Goal: Task Accomplishment & Management: Manage account settings

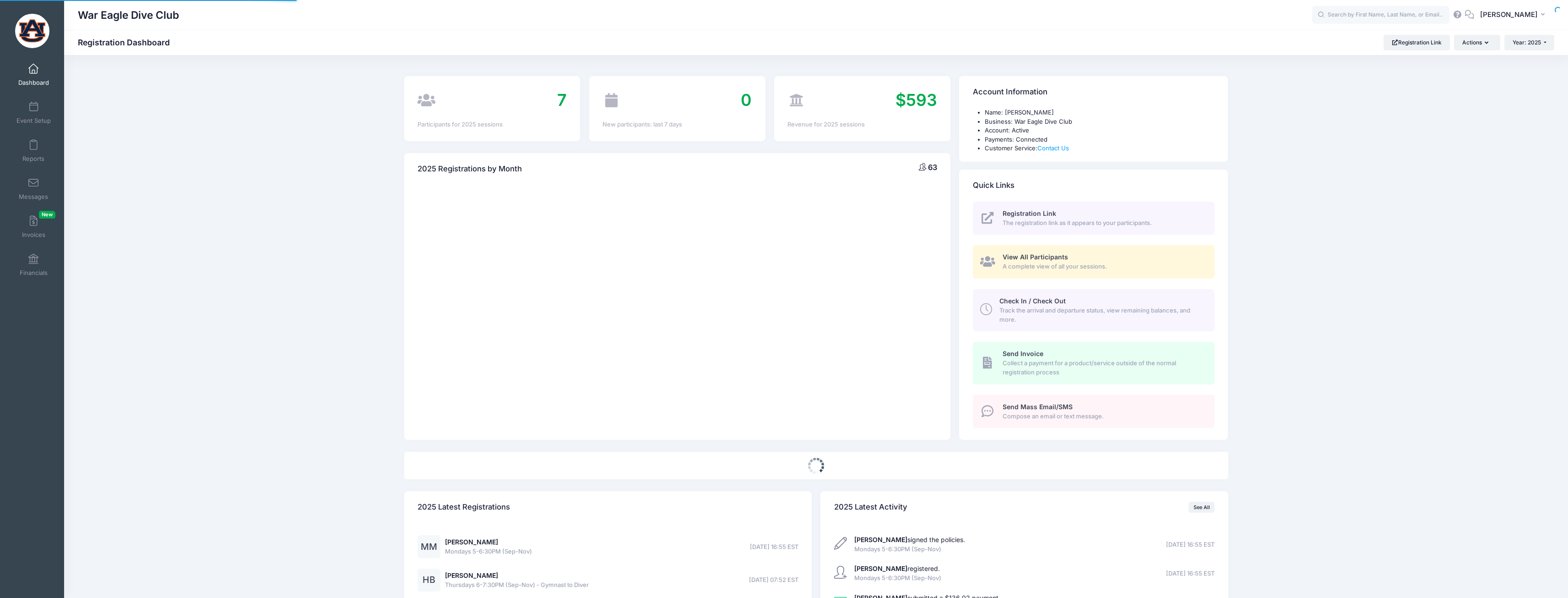
select select
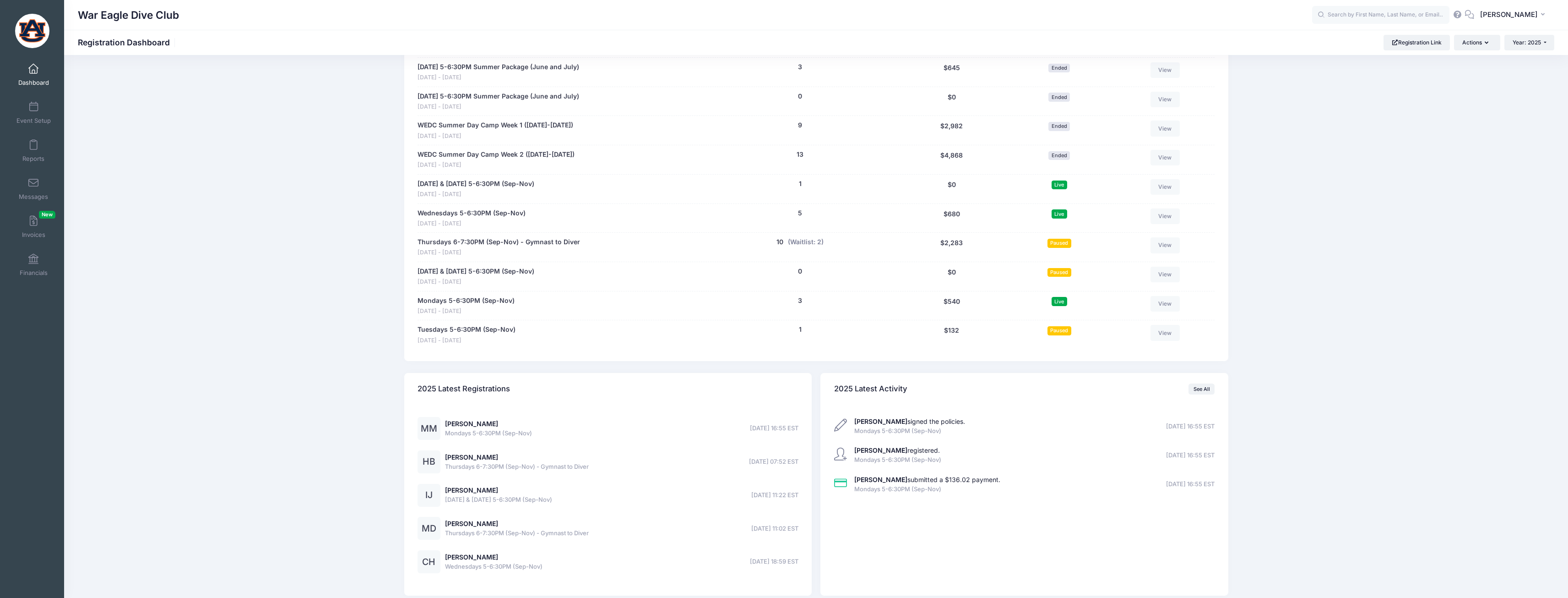
scroll to position [824, 0]
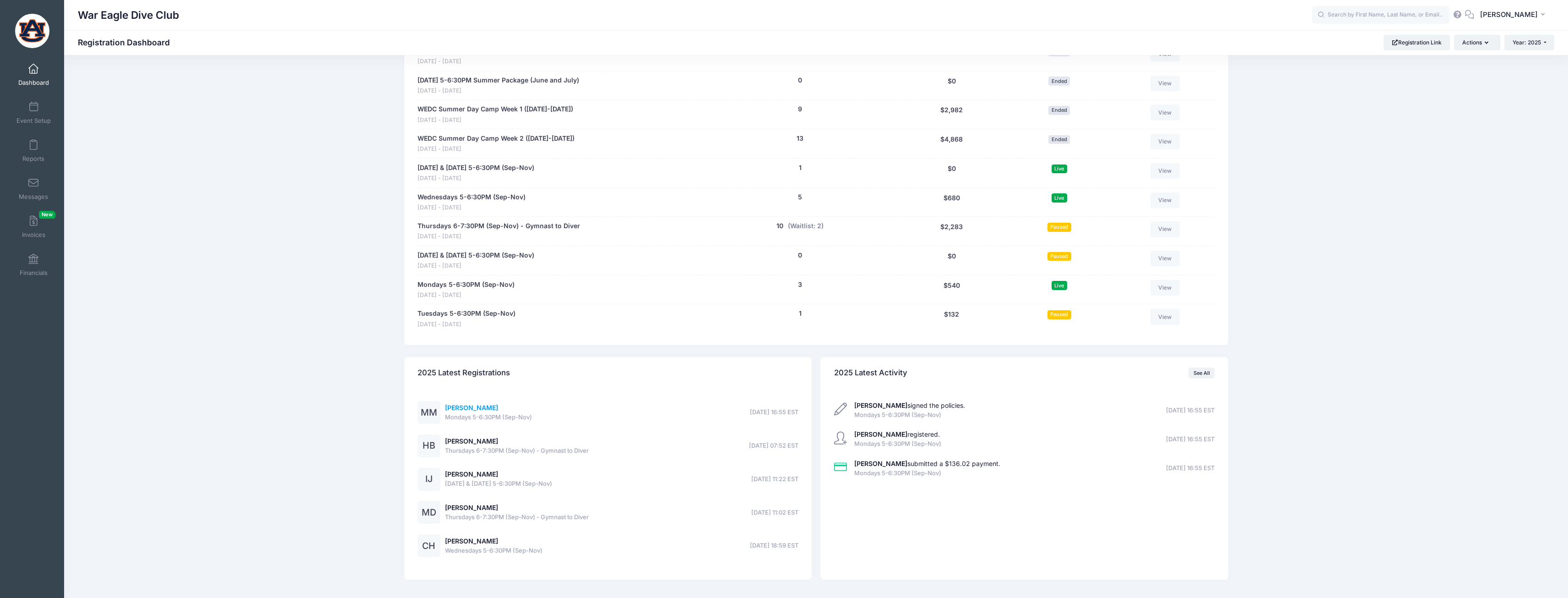
click at [484, 405] on link "Mae Meadows" at bounding box center [471, 407] width 53 height 8
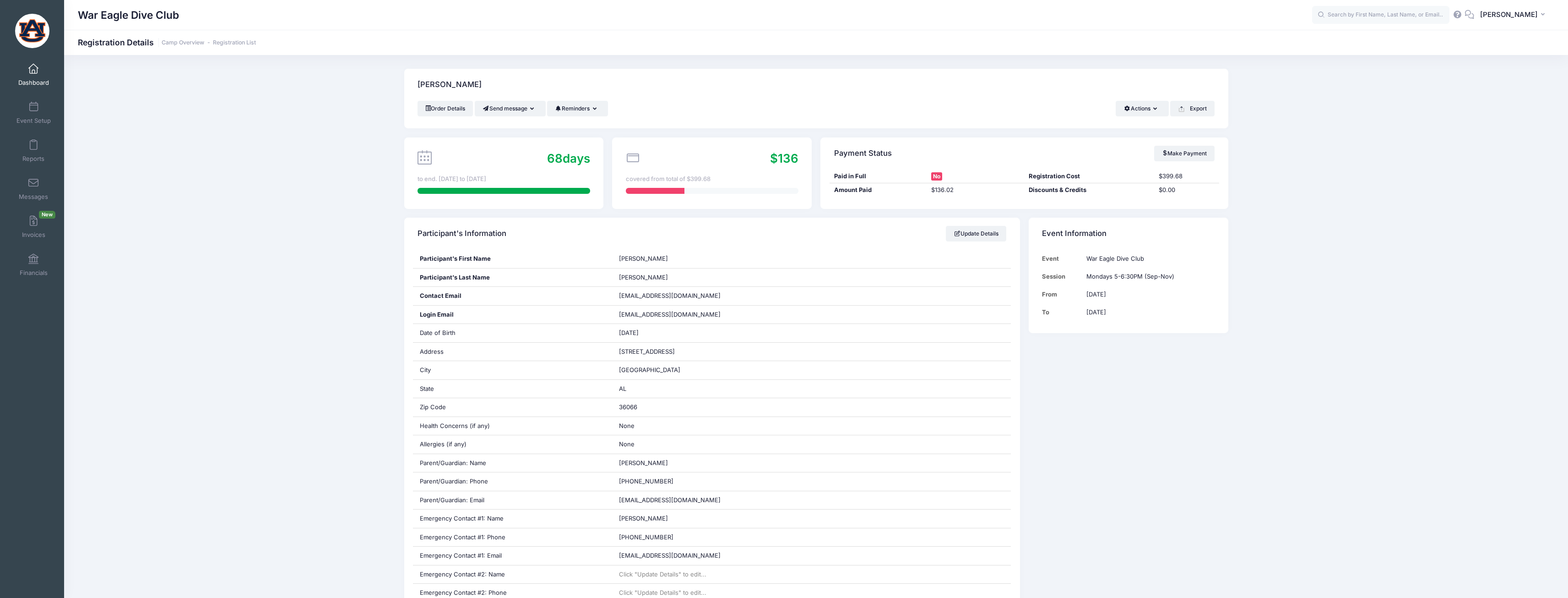
click at [40, 74] on link "Dashboard" at bounding box center [33, 74] width 43 height 32
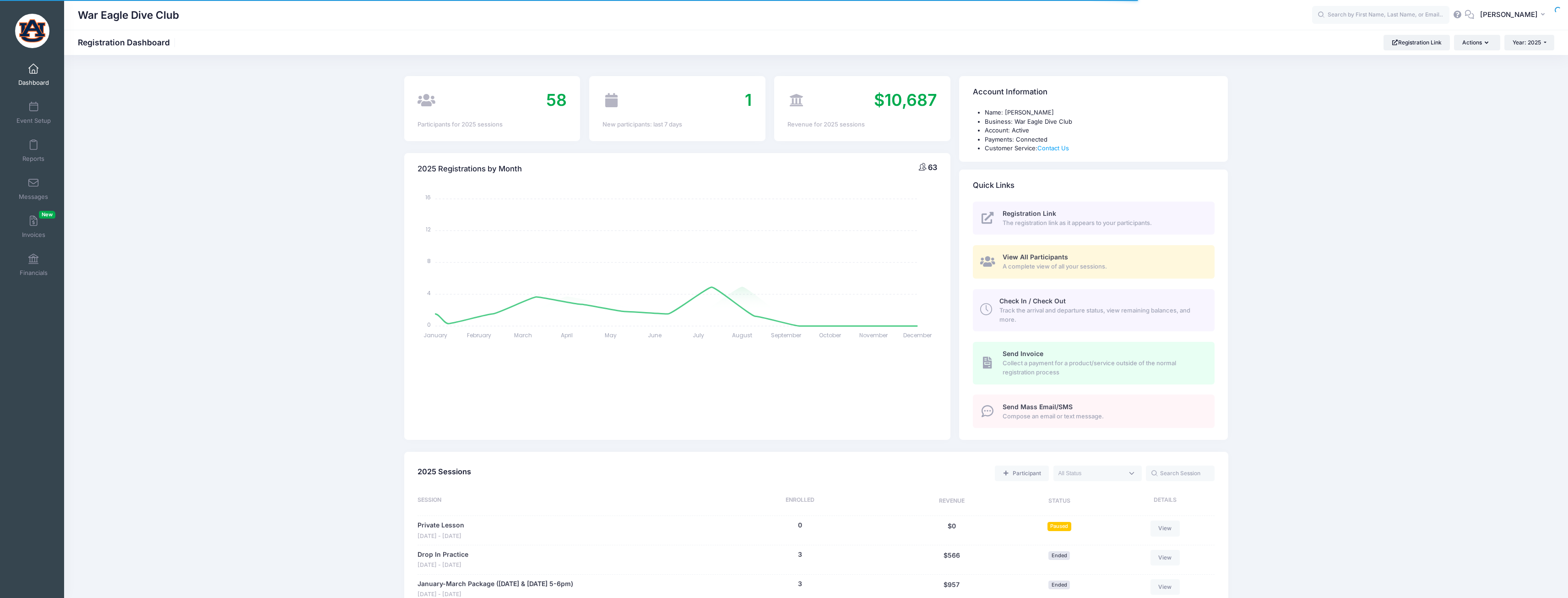
select select
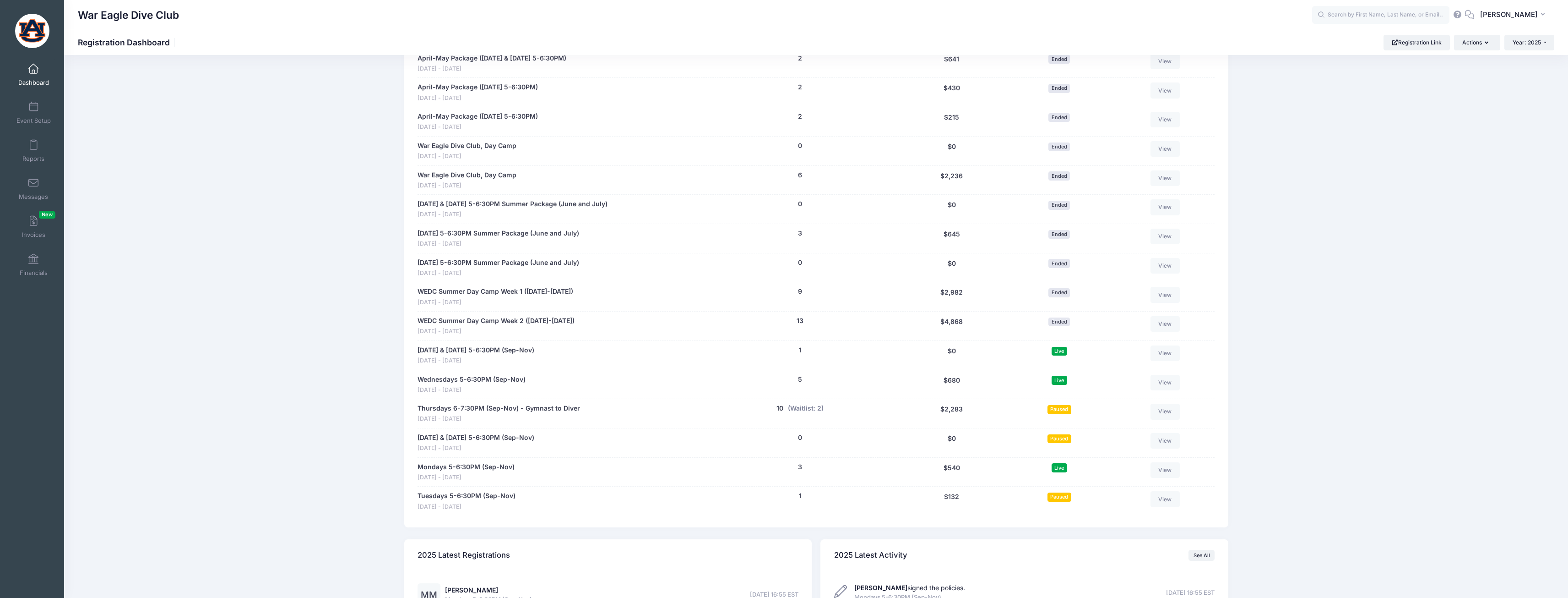
scroll to position [641, 0]
click at [508, 493] on link "Tuesdays 5-6:30PM (Sep-Nov)" at bounding box center [466, 497] width 98 height 10
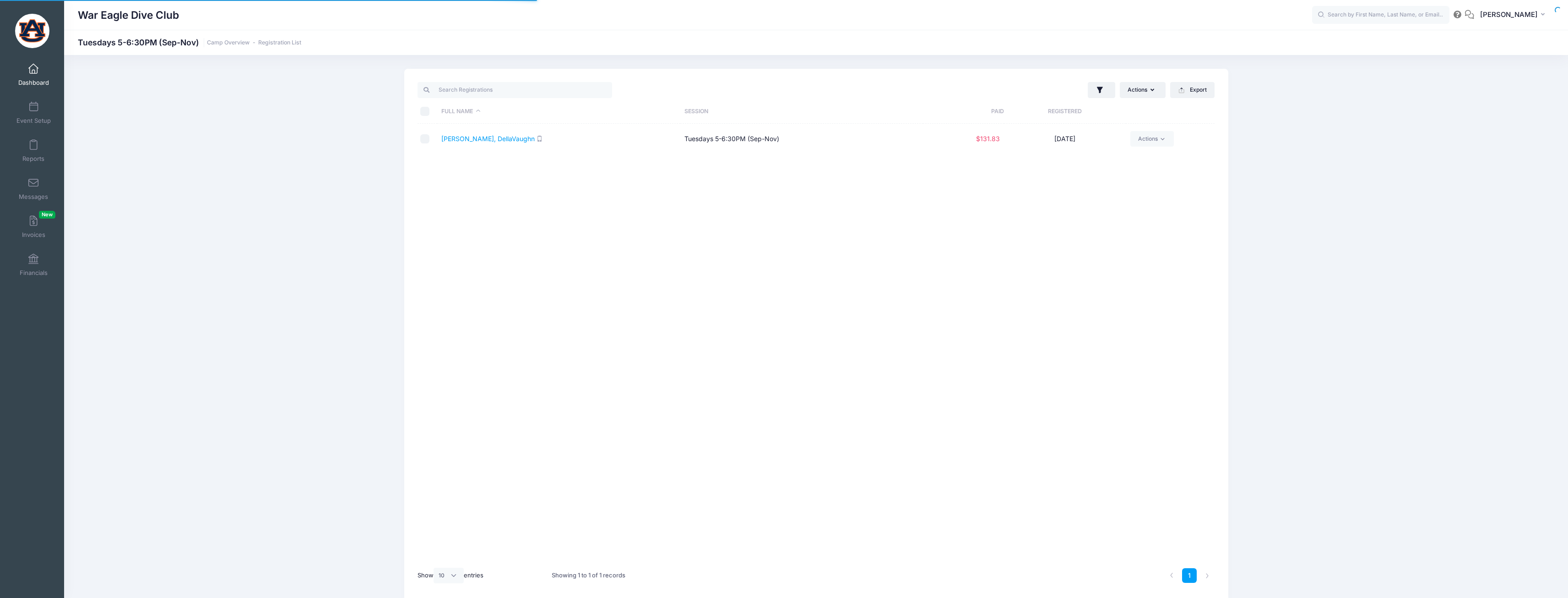
select select "10"
click at [489, 135] on link "[PERSON_NAME], DellaVaughn" at bounding box center [488, 139] width 93 height 8
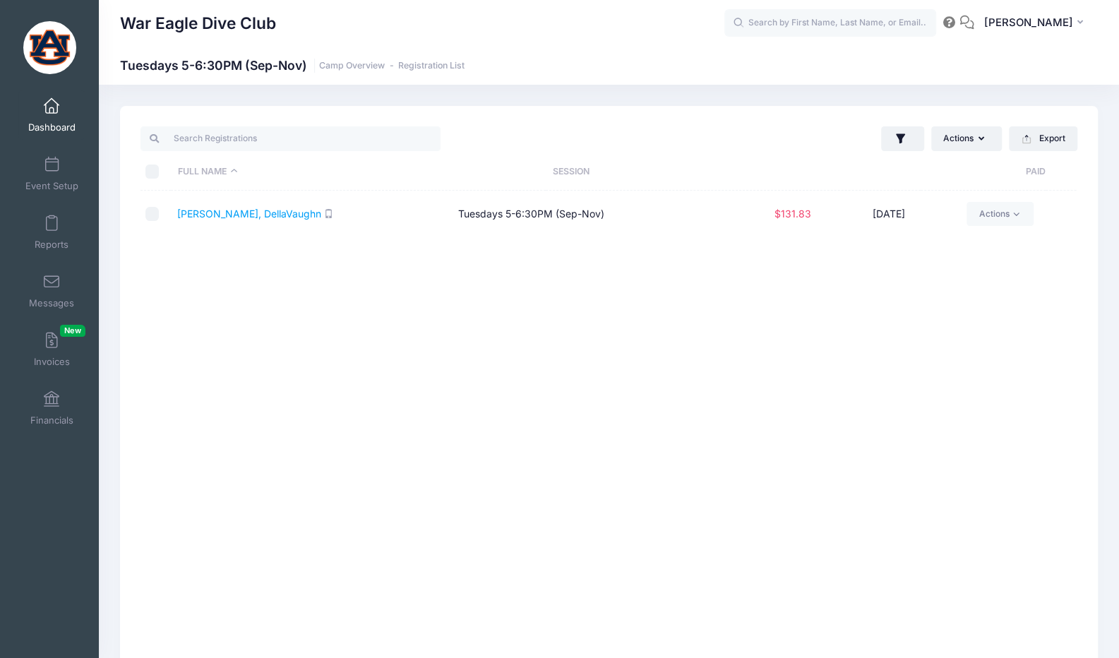
click at [56, 101] on link "Dashboard" at bounding box center [51, 114] width 67 height 49
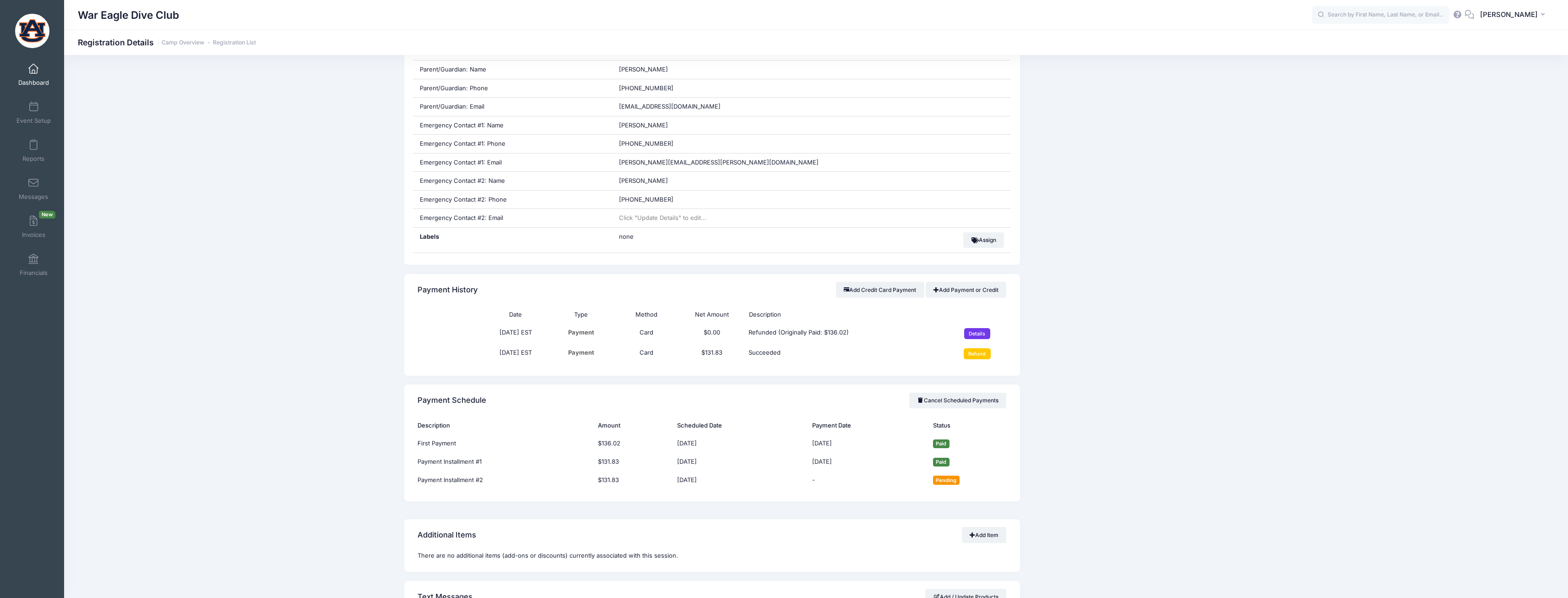
scroll to position [458, 0]
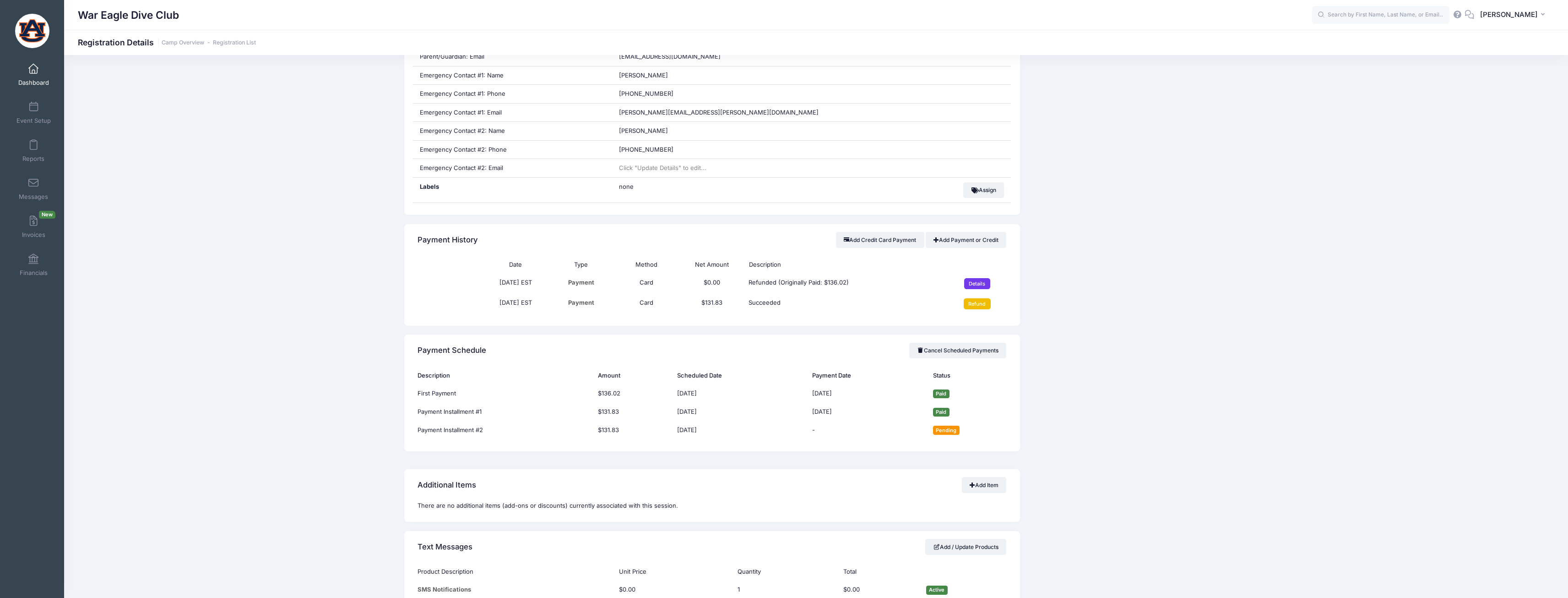
click at [979, 305] on input "Refund" at bounding box center [977, 304] width 27 height 11
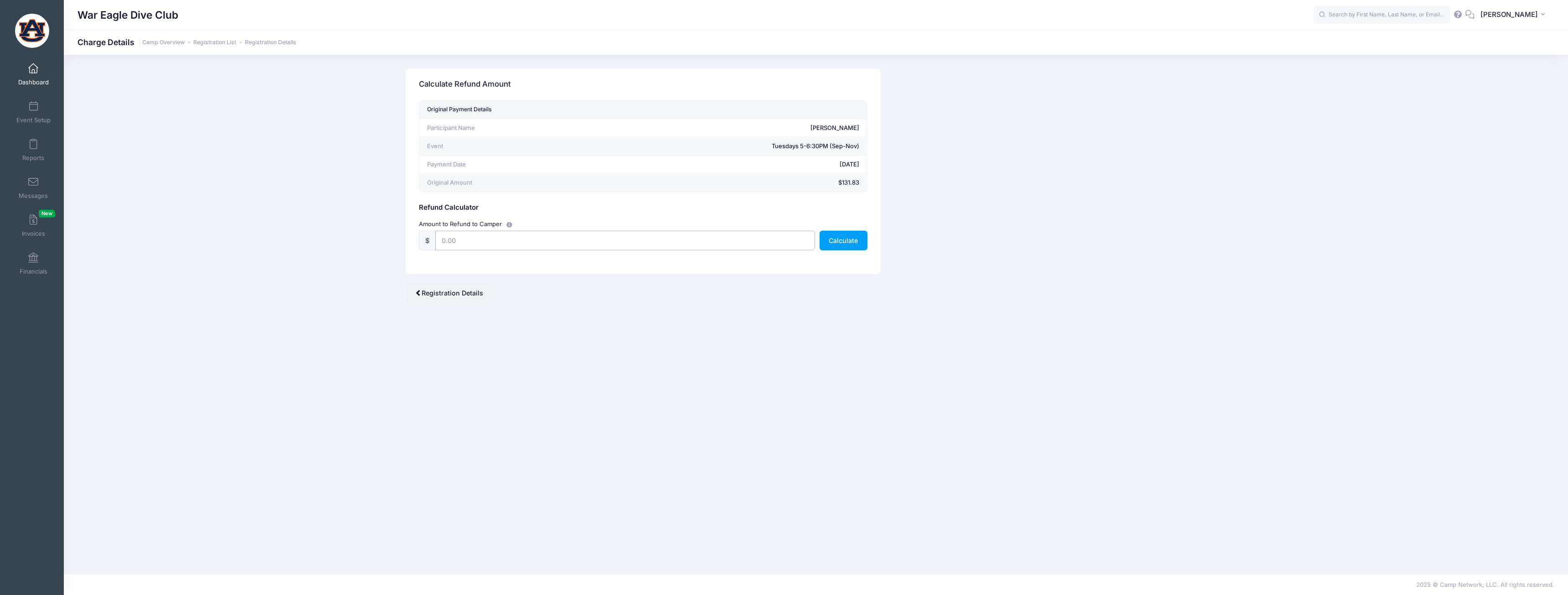
click at [614, 244] on input "text" at bounding box center [625, 240] width 380 height 19
type input "131.83"
click at [852, 237] on button "Calculate" at bounding box center [844, 240] width 48 height 19
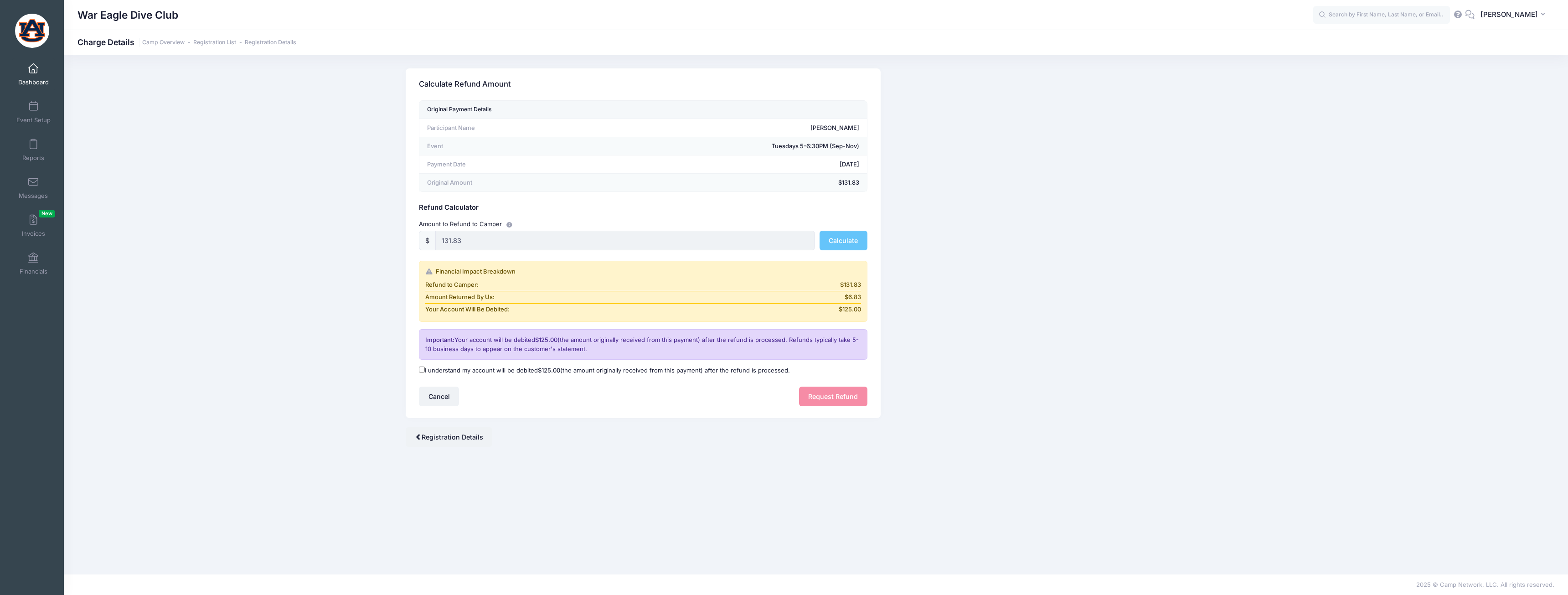
click at [484, 368] on label "I understand my account will be debited $125.00 (the amount originally received…" at bounding box center [604, 370] width 371 height 9
click at [425, 368] on input "I understand my account will be debited $125.00 (the amount originally received…" at bounding box center [422, 369] width 6 height 6
checkbox input "true"
click at [824, 394] on button "Request Refund" at bounding box center [833, 396] width 68 height 19
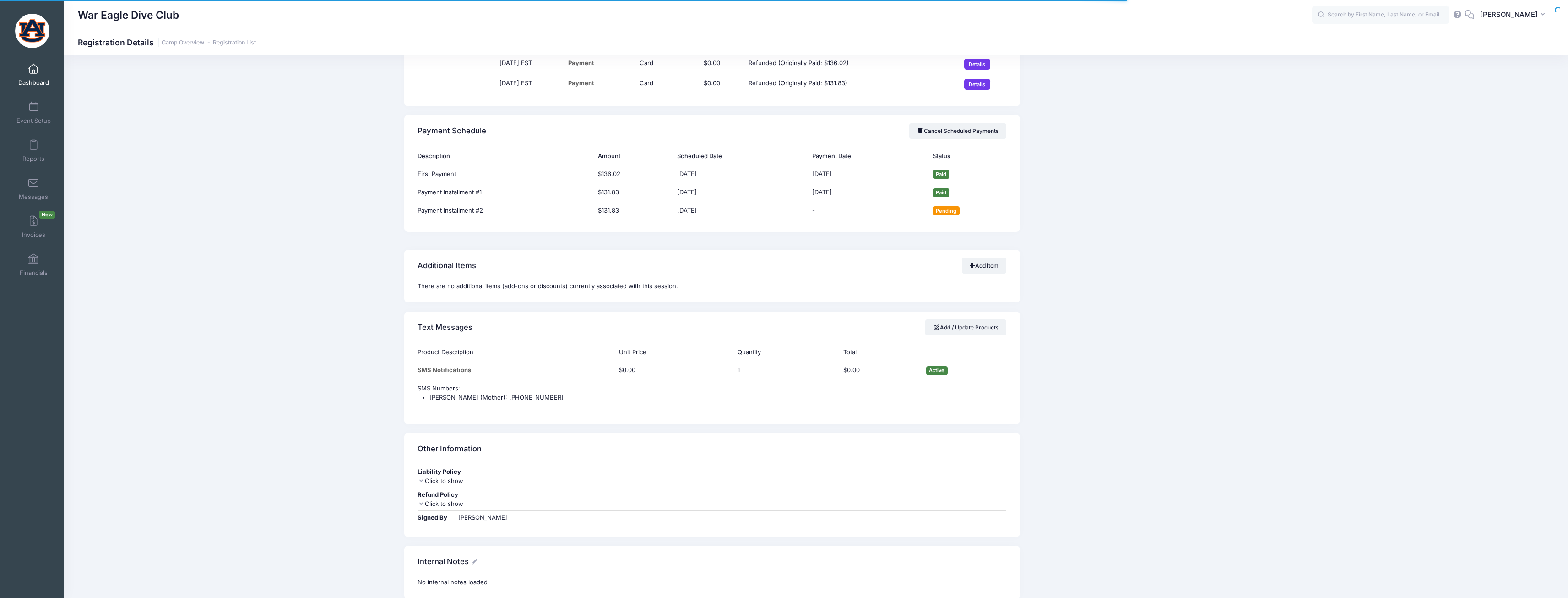
scroll to position [687, 0]
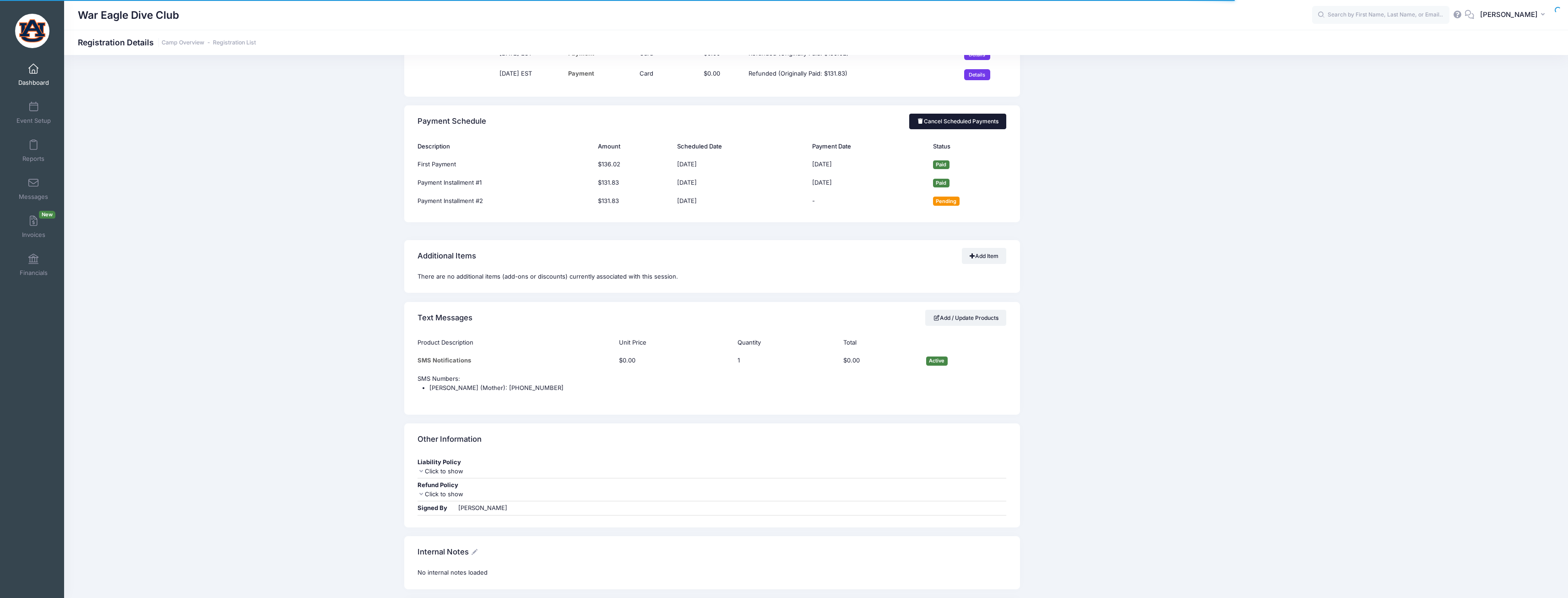
click at [964, 115] on link "Cancel Scheduled Payments" at bounding box center [958, 121] width 97 height 16
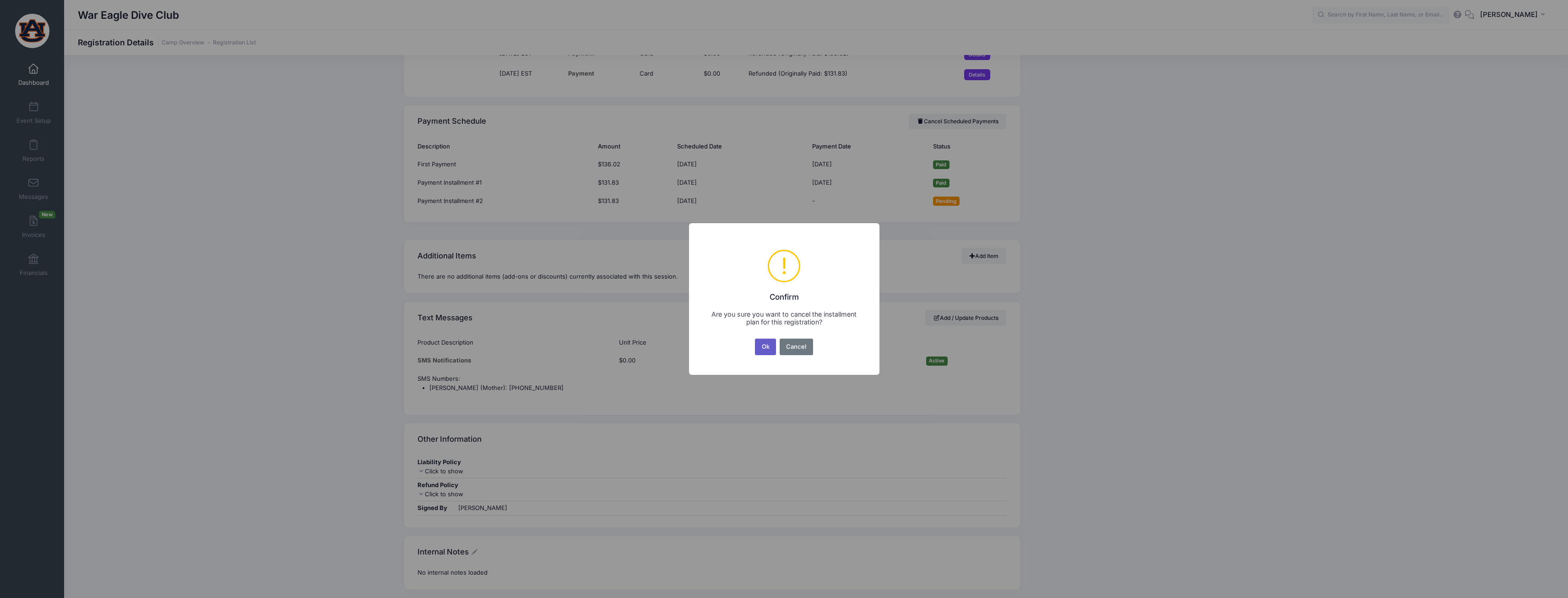
click at [770, 346] on button "Ok" at bounding box center [766, 346] width 21 height 16
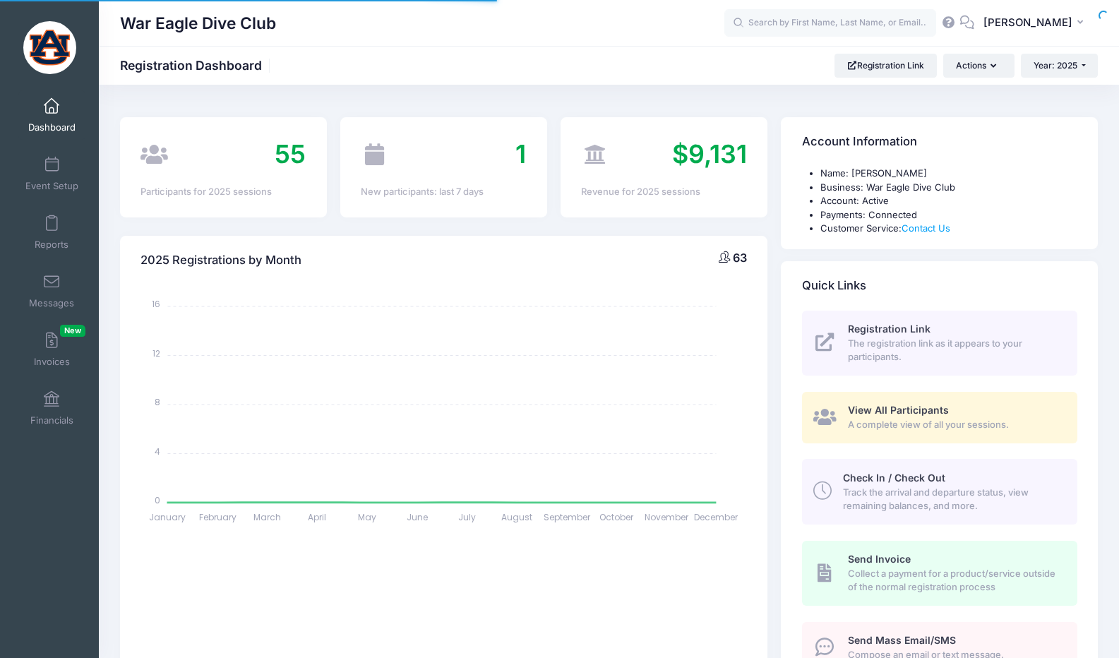
select select
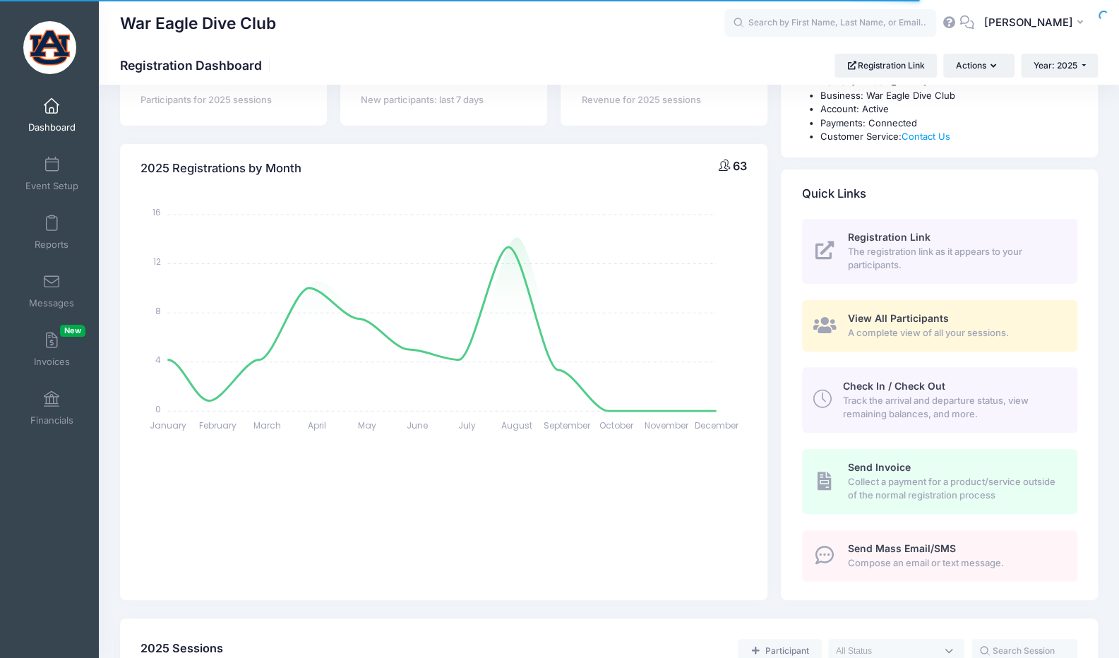
scroll to position [71, 0]
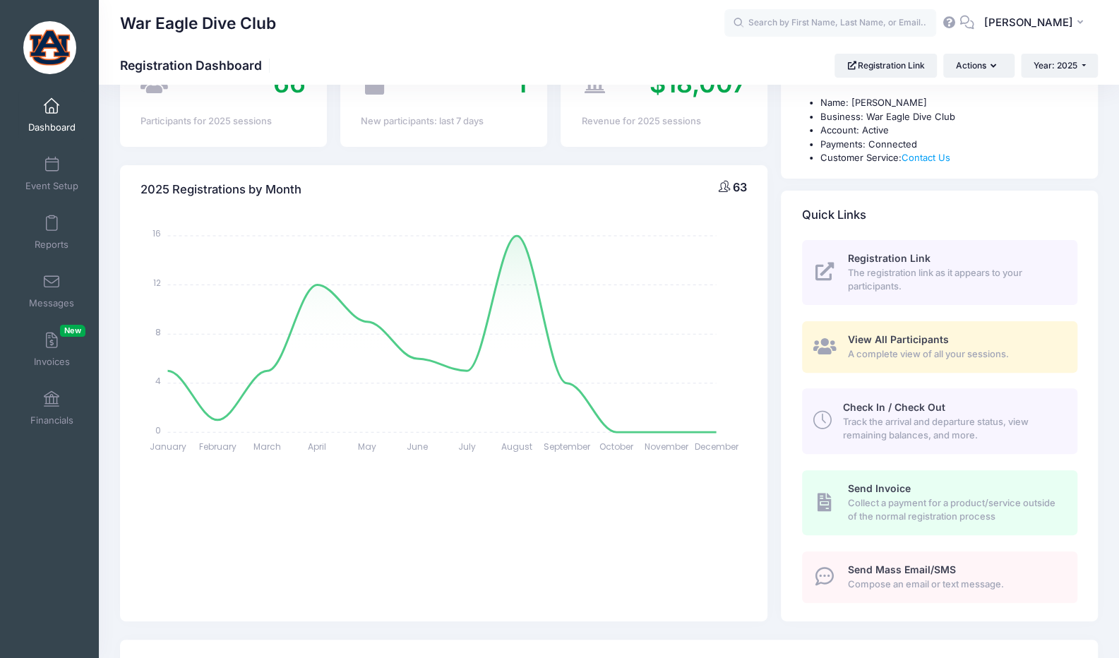
click at [888, 347] on span "A complete view of all your sessions." at bounding box center [954, 354] width 213 height 14
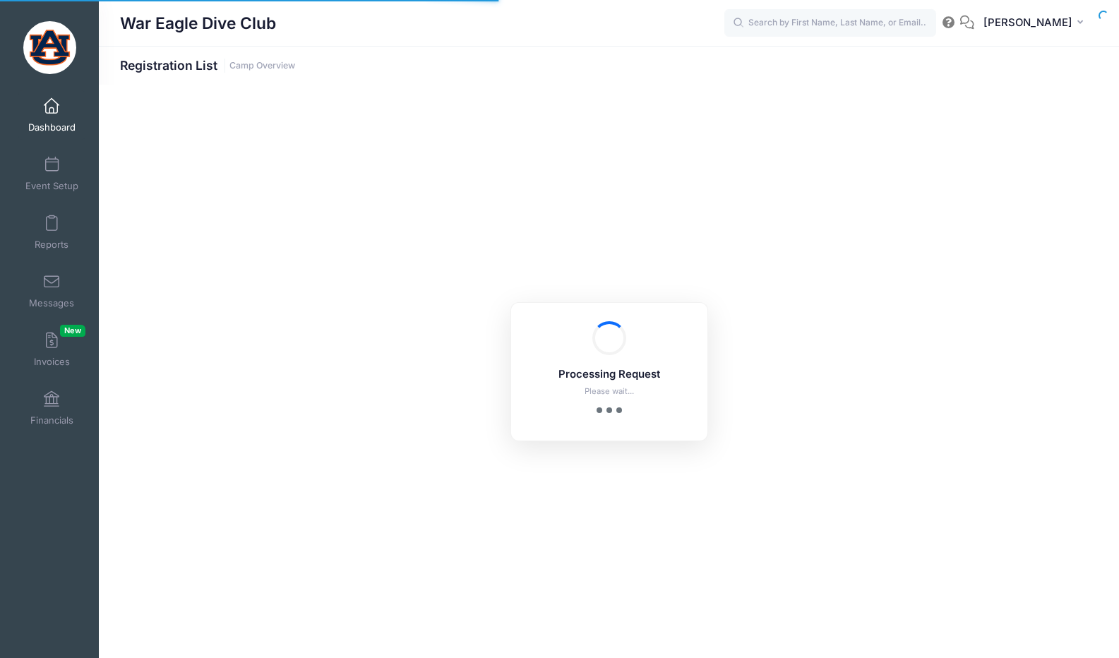
select select "10"
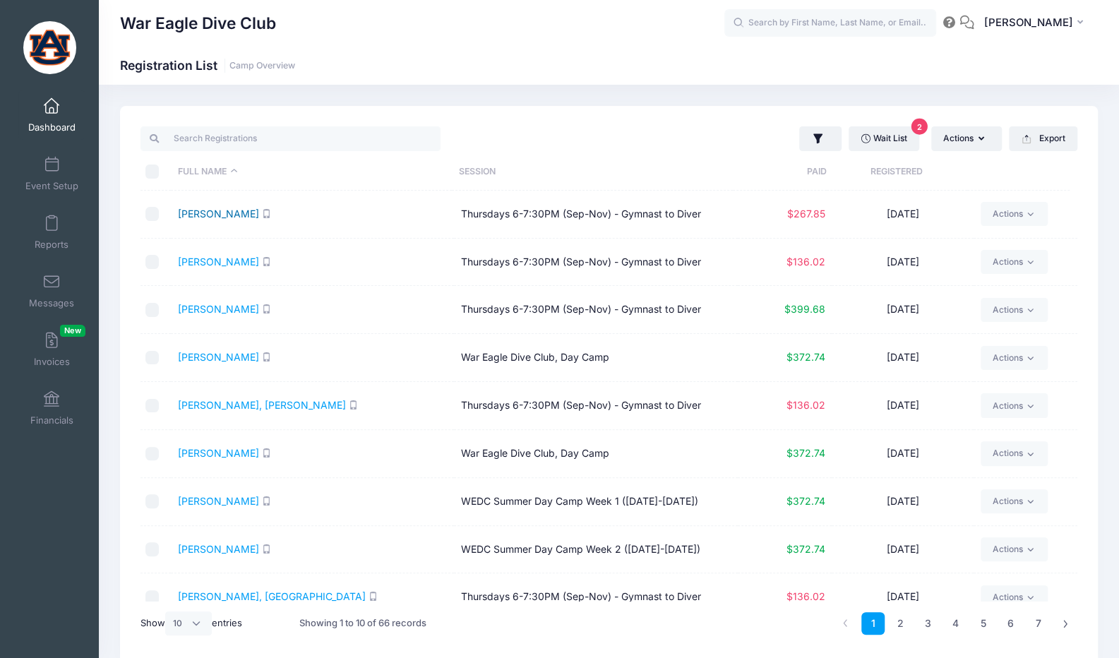
click at [215, 210] on link "Adkins, Ava" at bounding box center [218, 214] width 81 height 12
click at [223, 266] on link "Adkins, Blaire" at bounding box center [218, 262] width 81 height 12
click at [220, 312] on link "Brock, Palmer" at bounding box center [218, 309] width 81 height 12
click at [236, 408] on link "Burnette, Haisley" at bounding box center [262, 405] width 168 height 12
click at [229, 595] on link "Dimick, Madison" at bounding box center [272, 596] width 188 height 12
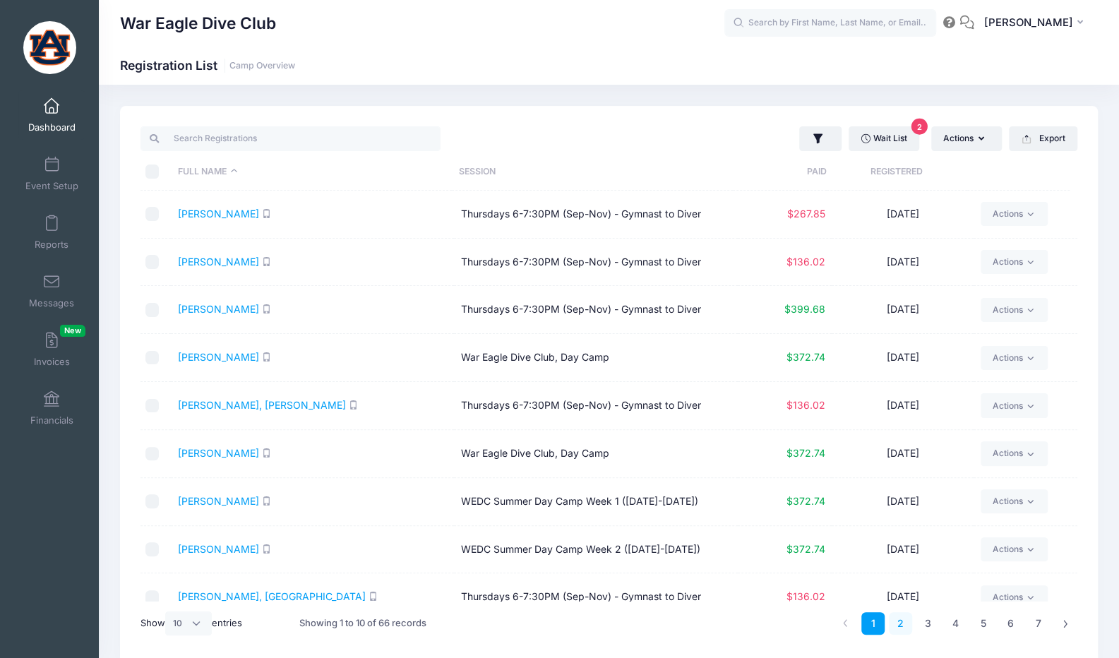
click at [898, 625] on link "2" at bounding box center [900, 623] width 23 height 23
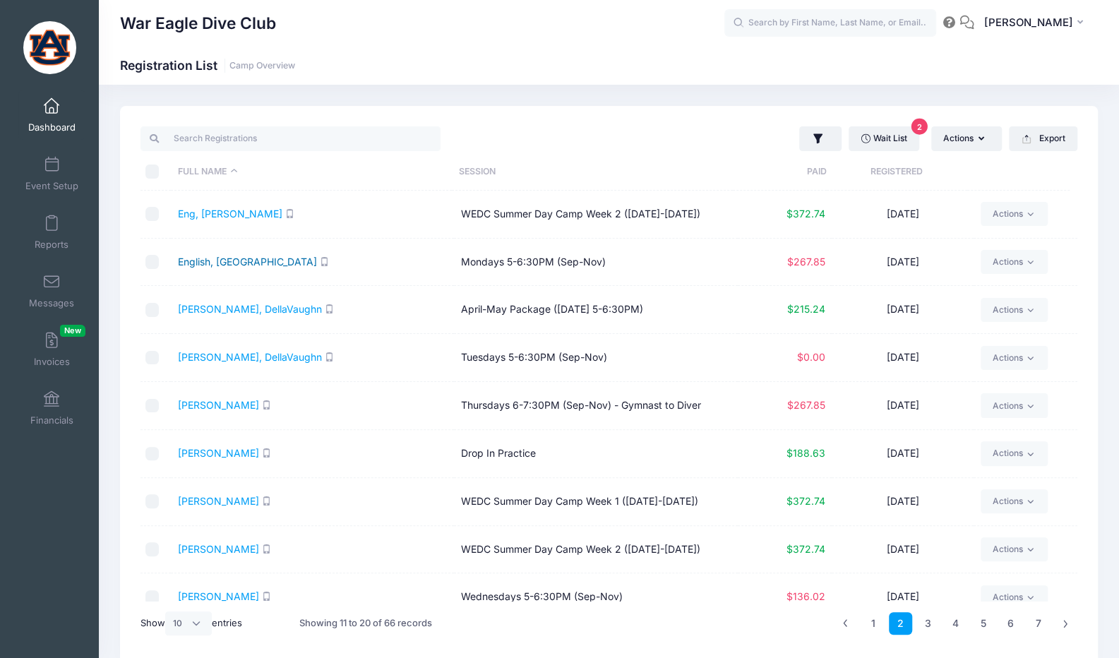
click at [237, 266] on link "English, Savannah" at bounding box center [247, 262] width 139 height 12
click at [206, 400] on link "Foster, Katie" at bounding box center [218, 405] width 81 height 12
click at [218, 598] on link "Gulsby, Elise" at bounding box center [218, 596] width 81 height 12
click at [928, 620] on link "3" at bounding box center [928, 623] width 23 height 23
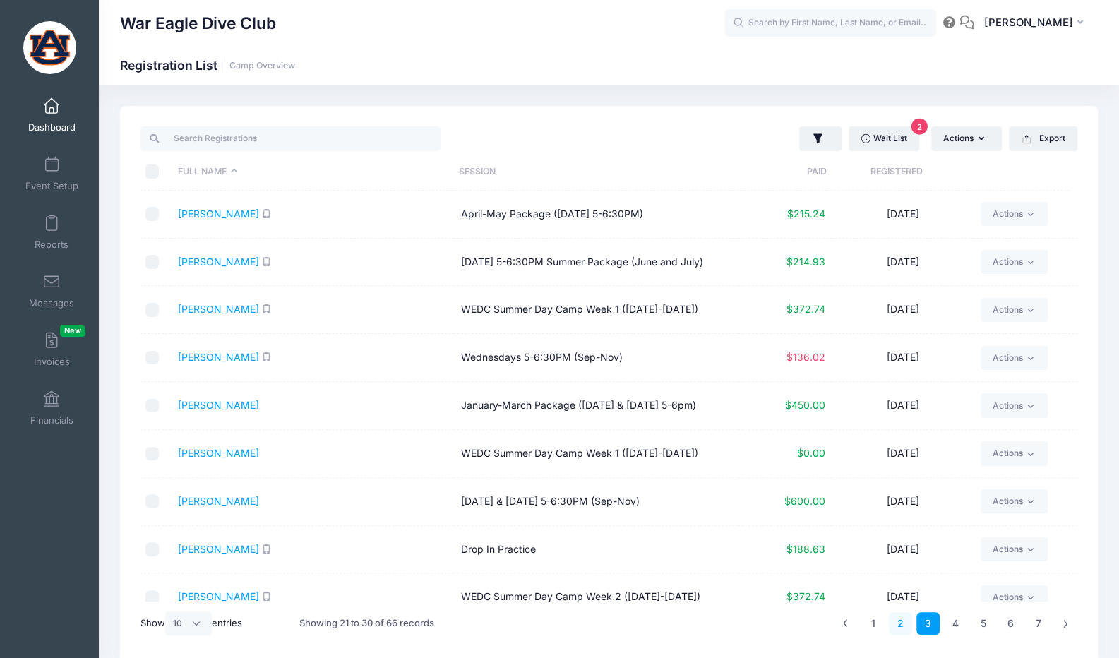
click at [901, 622] on link "2" at bounding box center [900, 623] width 23 height 23
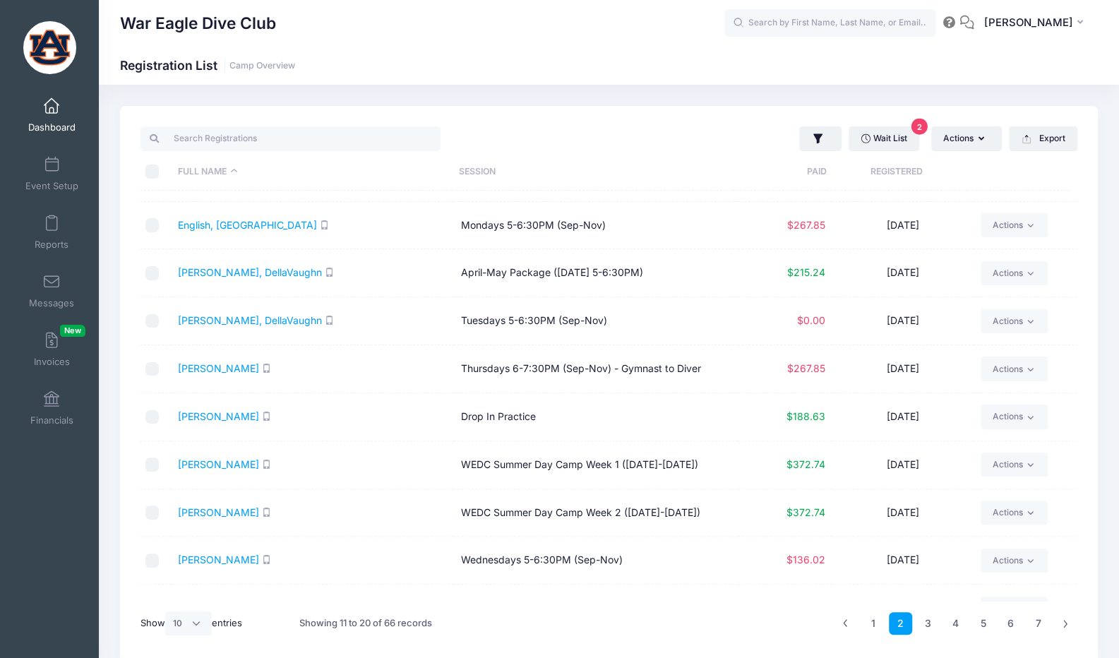
scroll to position [65, 0]
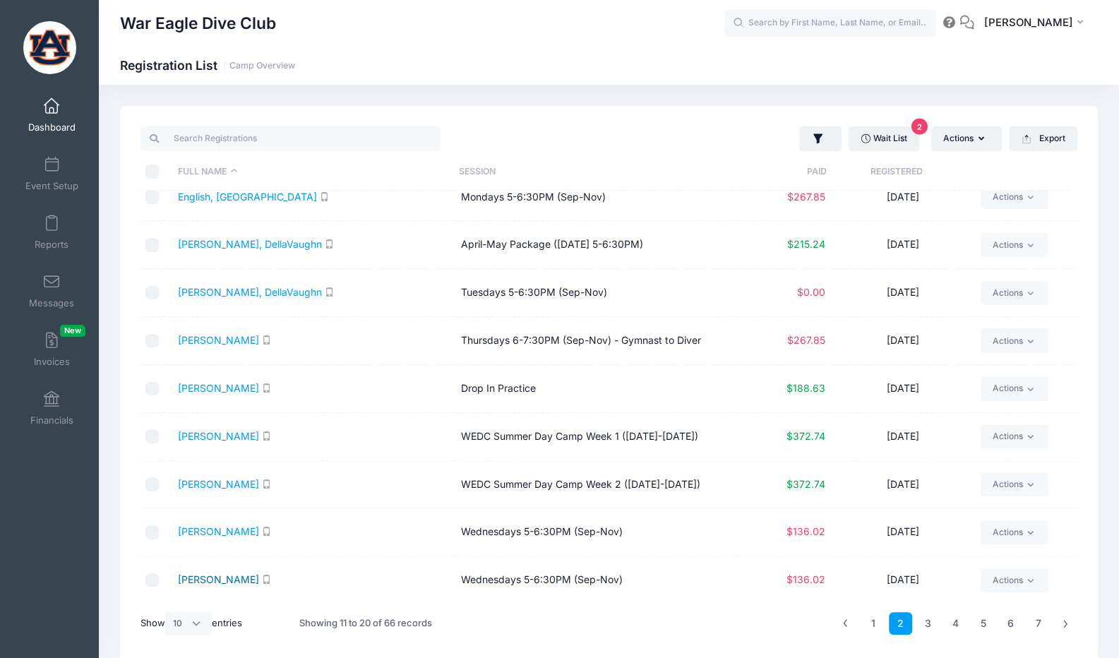
click at [234, 574] on link "Gulsby, William" at bounding box center [218, 579] width 81 height 12
click at [938, 621] on link "3" at bounding box center [928, 623] width 23 height 23
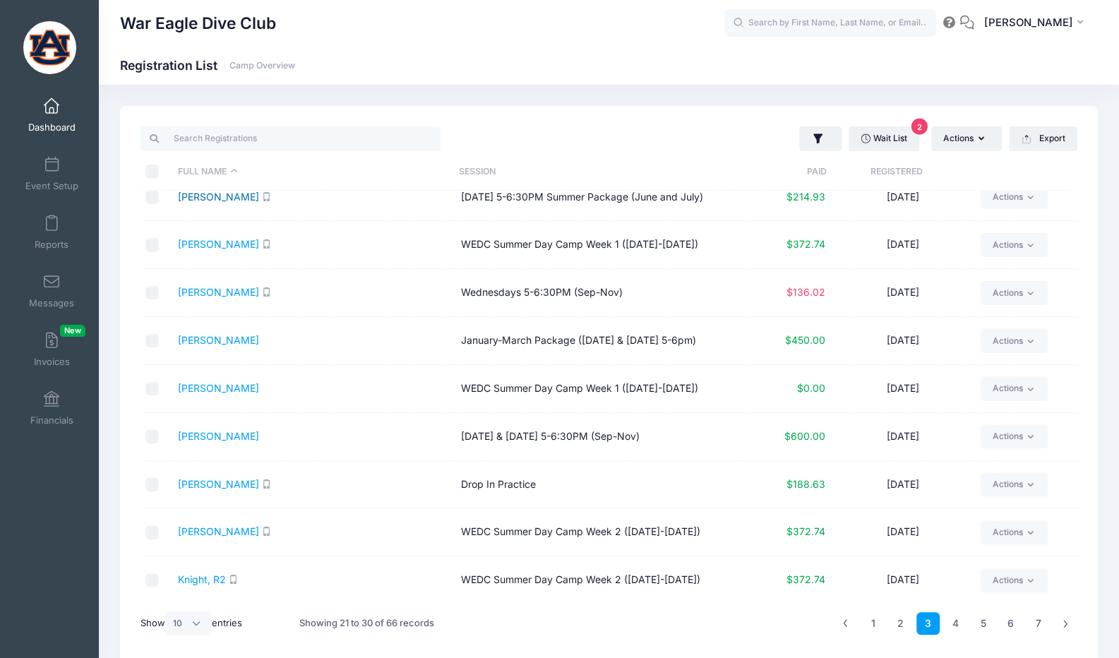
click at [230, 200] on link "Hathcock, Claire" at bounding box center [218, 197] width 81 height 12
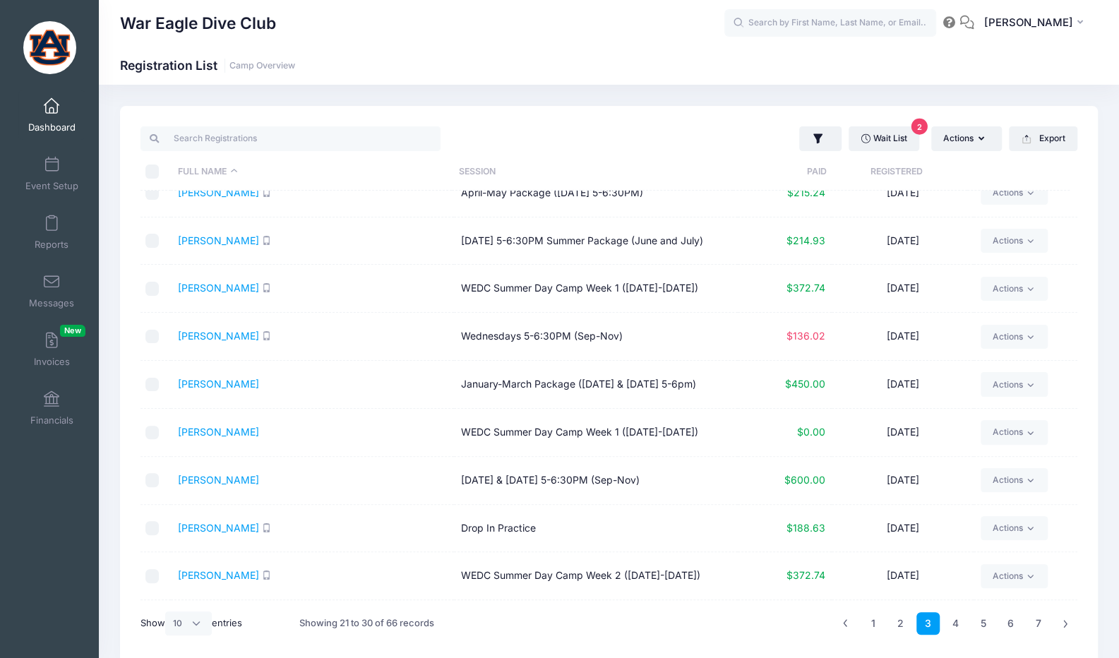
scroll to position [0, 0]
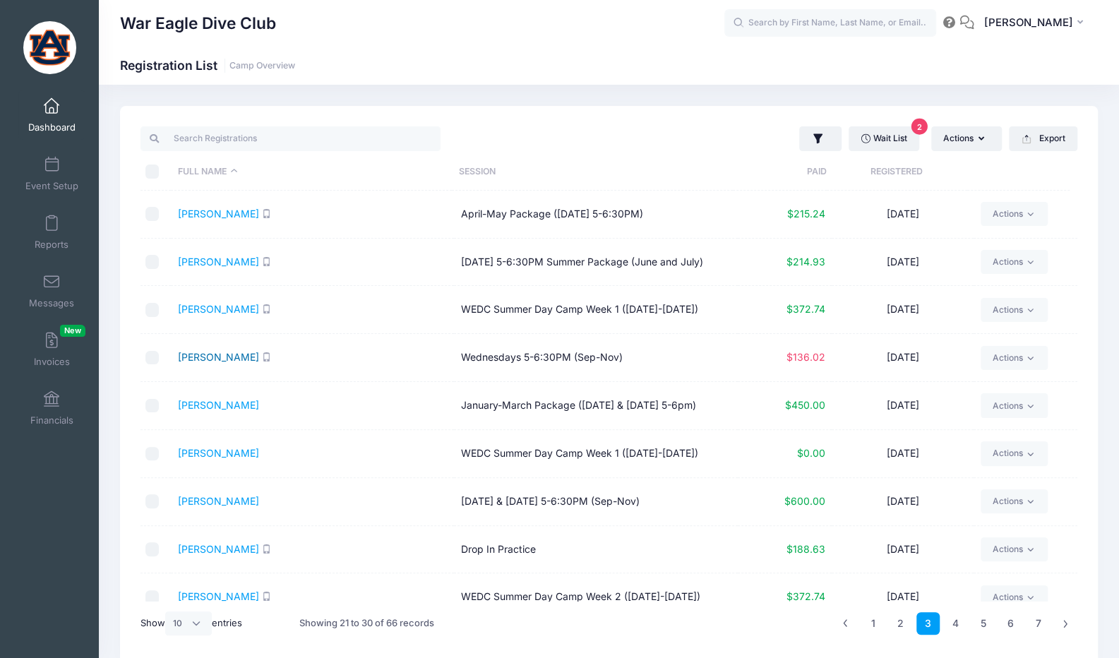
click at [227, 355] on link "Hathcock, Claire" at bounding box center [218, 357] width 81 height 12
click at [213, 501] on link "Jarvis, Isabella" at bounding box center [218, 501] width 81 height 12
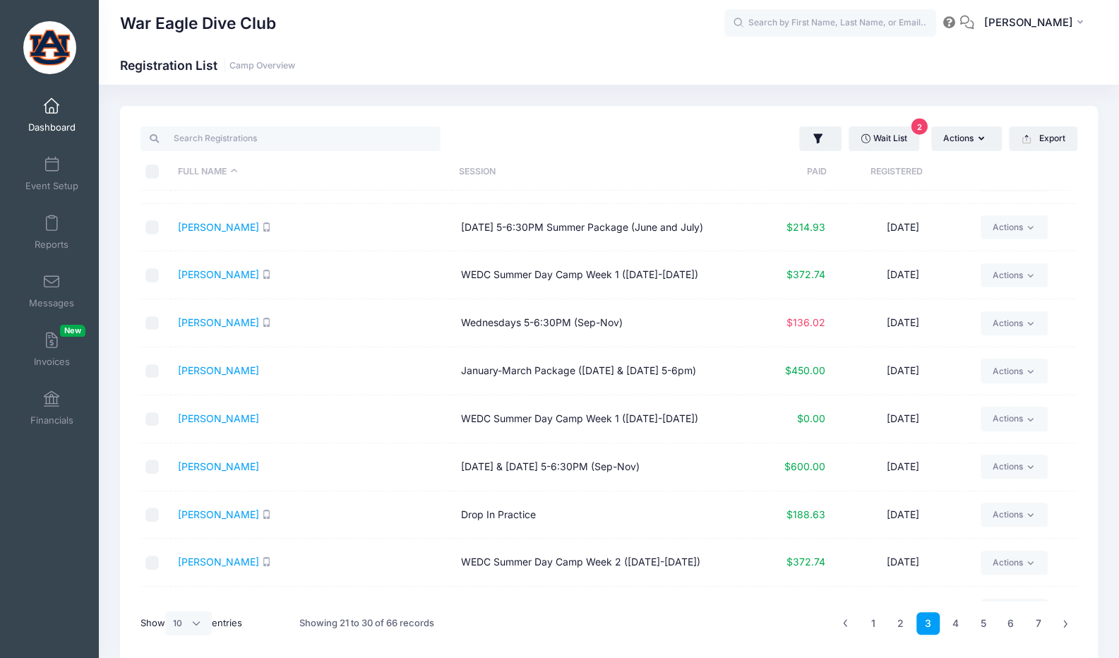
scroll to position [65, 0]
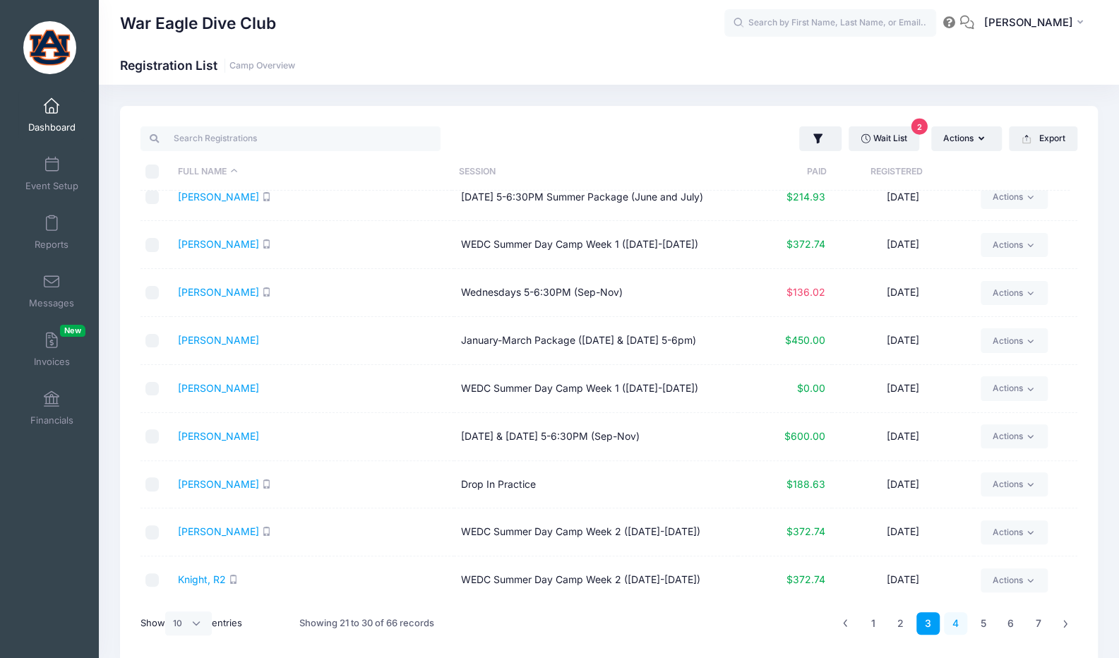
click at [956, 618] on link "4" at bounding box center [955, 623] width 23 height 23
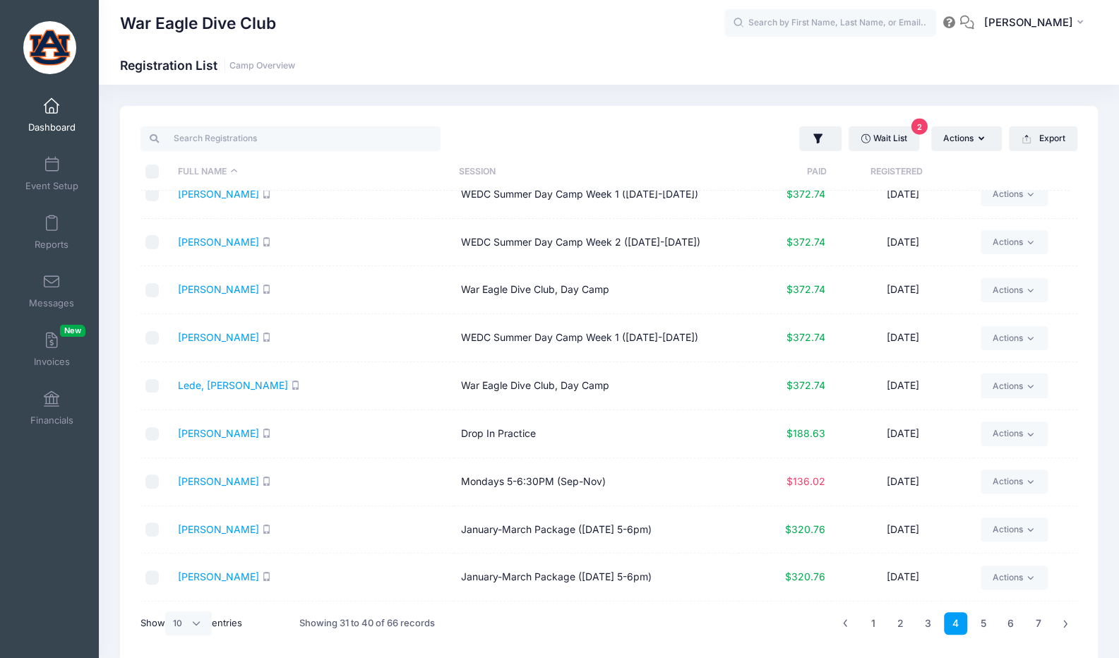
scroll to position [0, 0]
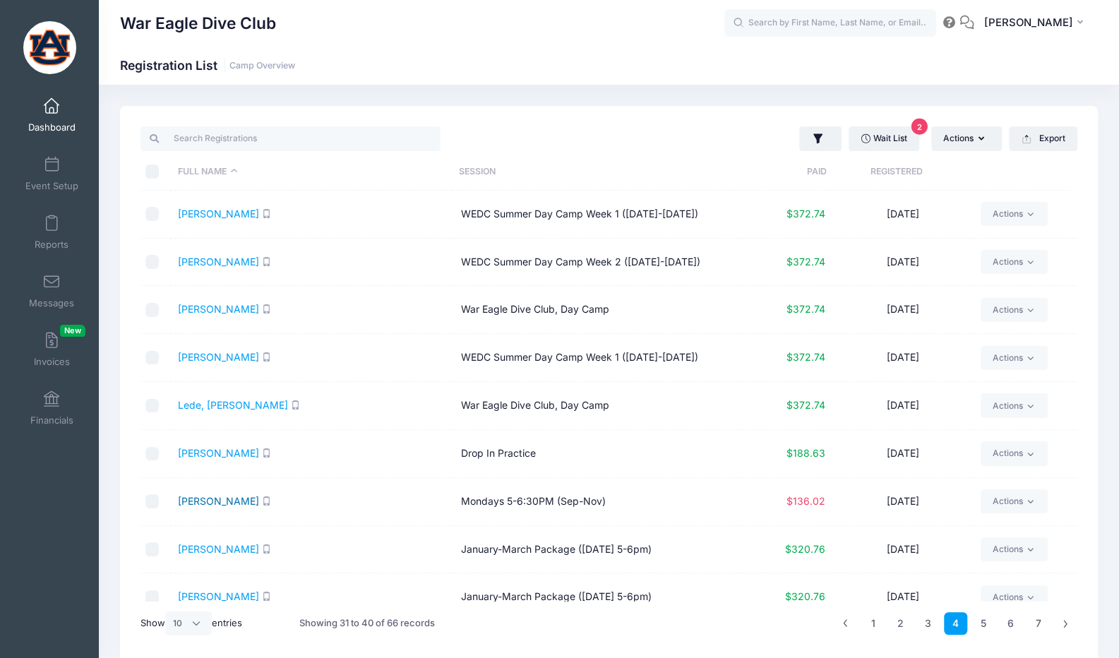
click at [243, 499] on link "Meadows, Mae" at bounding box center [218, 501] width 81 height 12
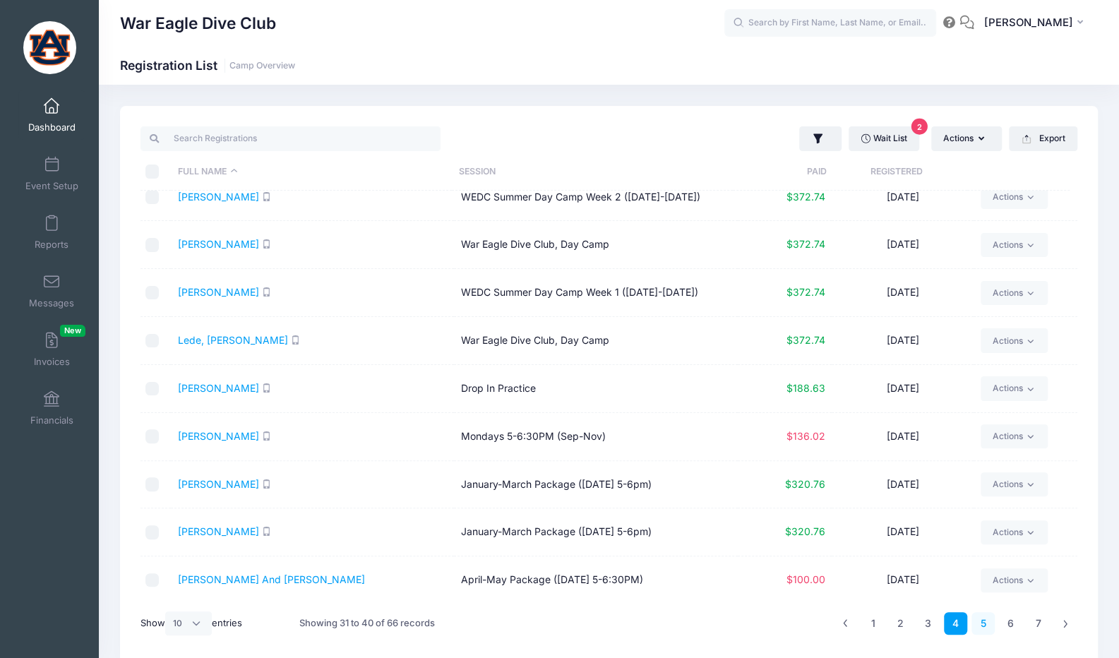
click at [992, 624] on link "5" at bounding box center [983, 623] width 23 height 23
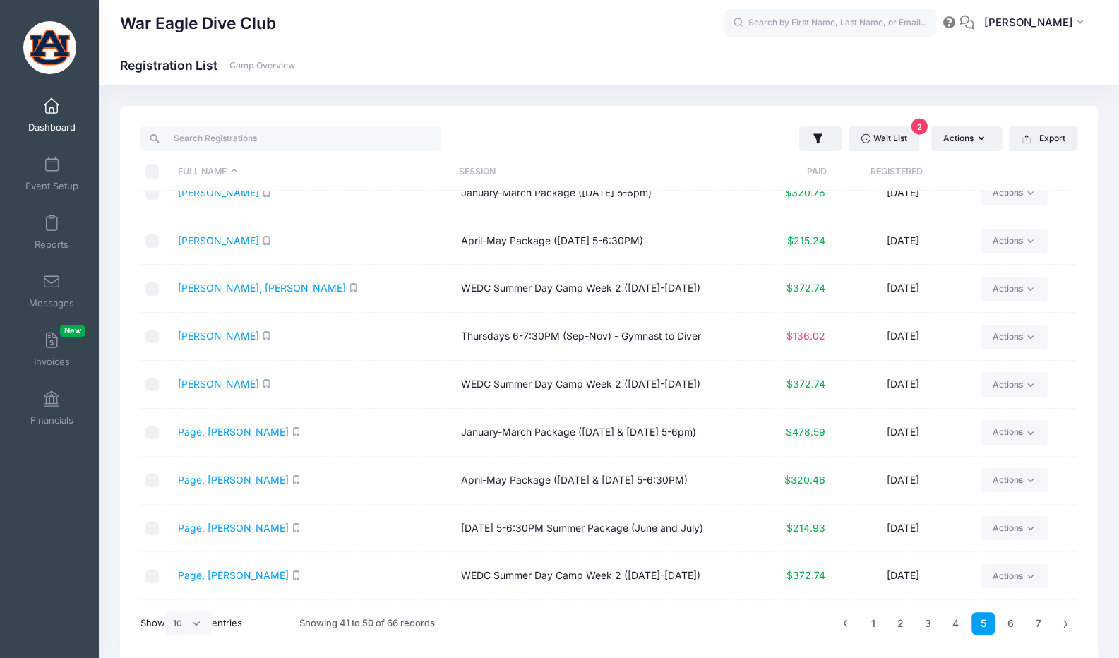
scroll to position [0, 0]
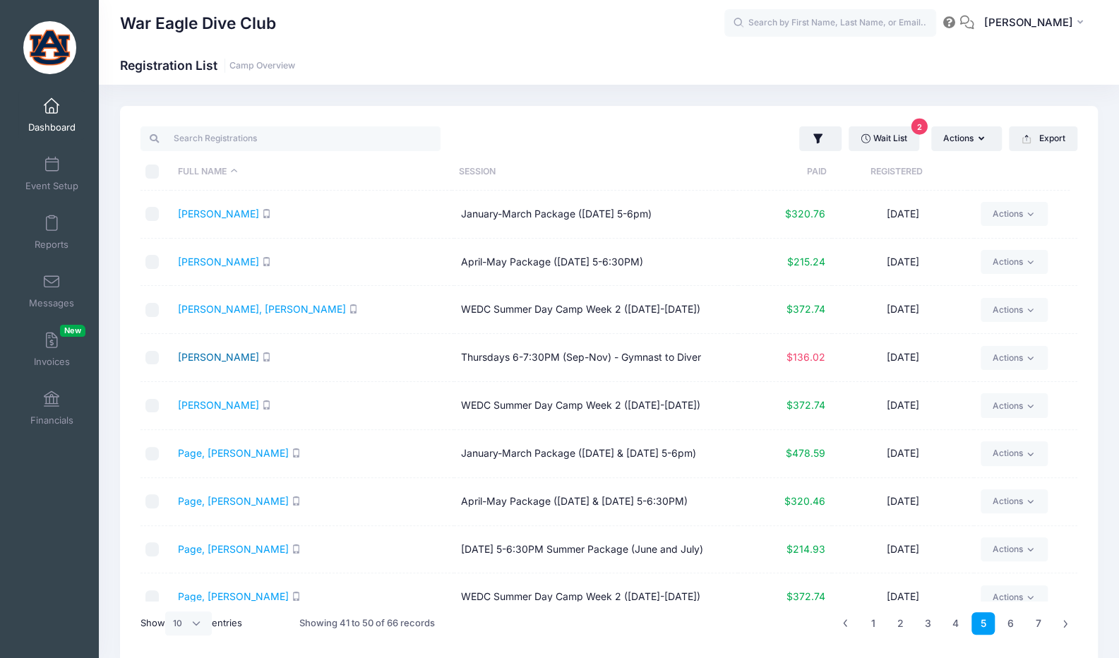
click at [250, 352] on link "Northrup, Elizabeth" at bounding box center [218, 357] width 81 height 12
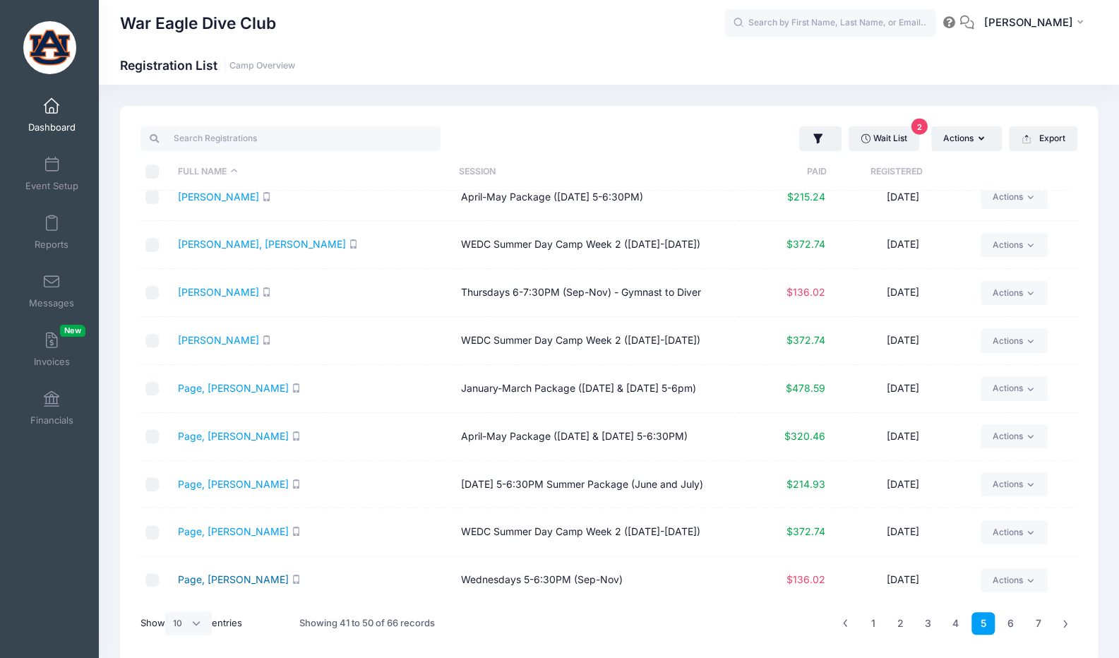
click at [197, 573] on link "Page, Avery" at bounding box center [233, 579] width 111 height 12
click at [1009, 624] on link "6" at bounding box center [1010, 623] width 23 height 23
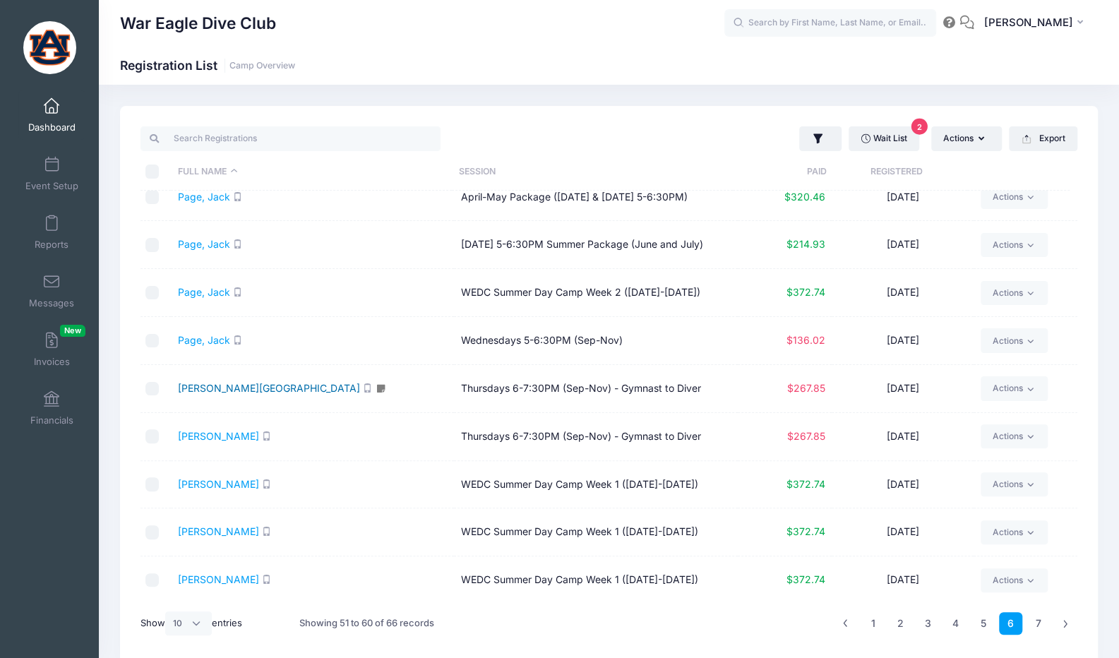
click at [222, 386] on link "Reedy, Samara" at bounding box center [269, 388] width 182 height 12
click at [217, 434] on link "Shuman, Maddie" at bounding box center [218, 436] width 81 height 12
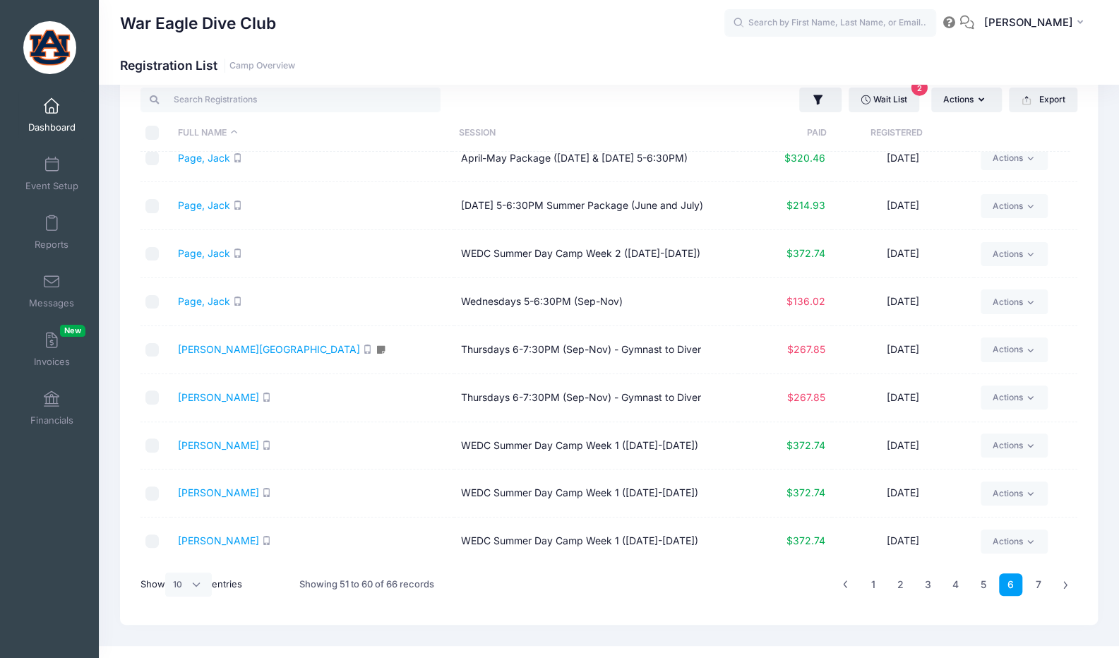
scroll to position [59, 0]
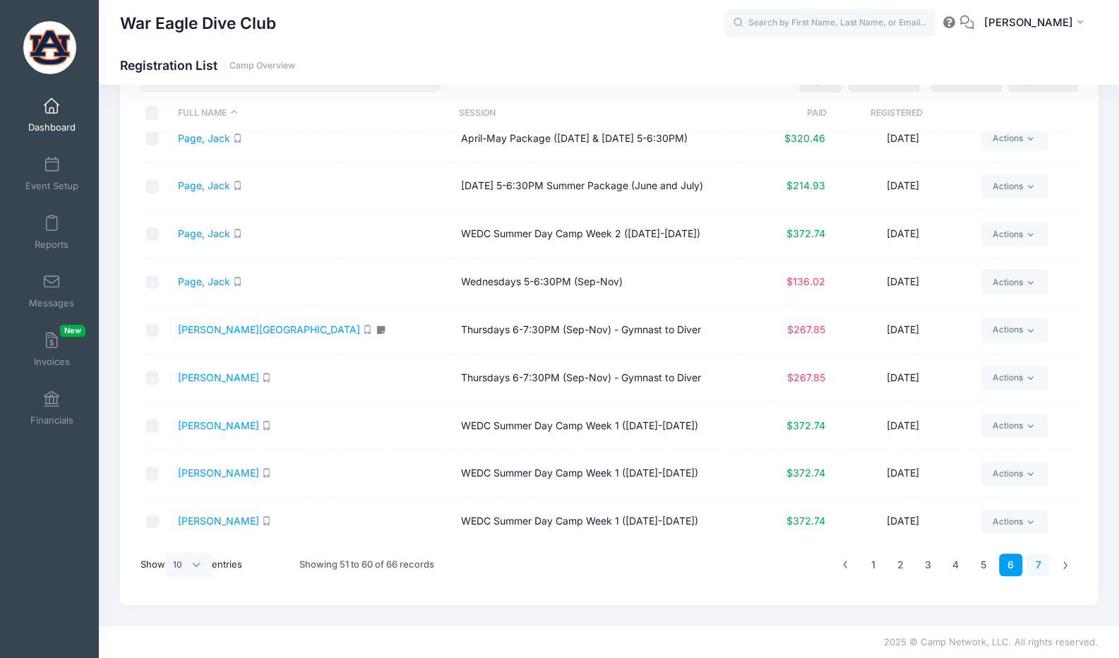
click at [1032, 559] on link "7" at bounding box center [1038, 565] width 23 height 23
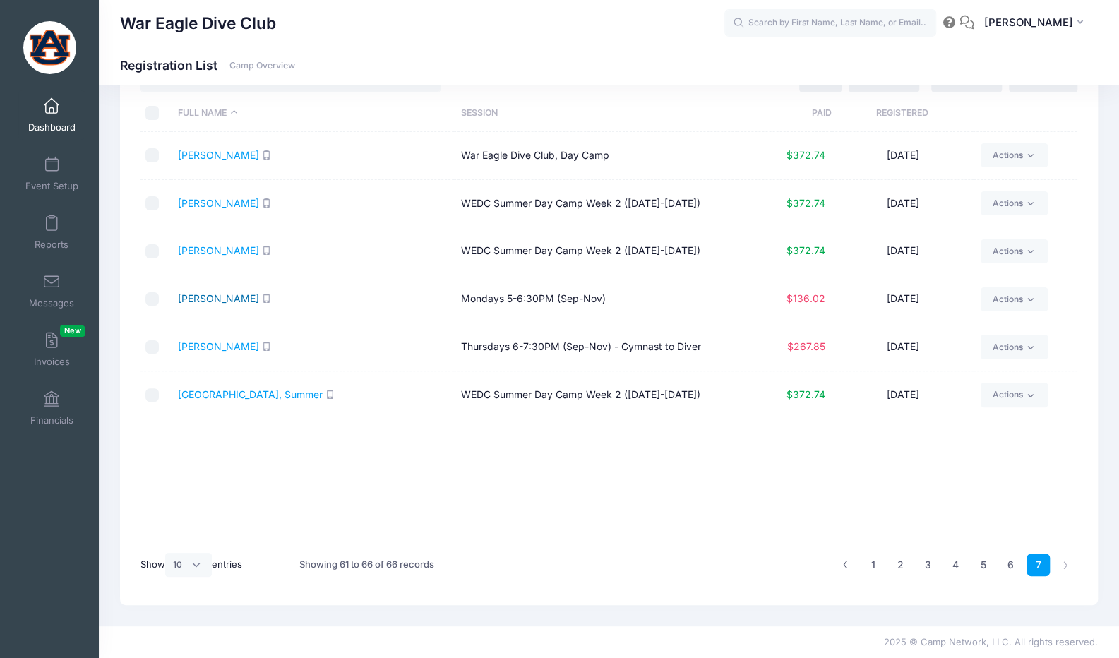
click at [229, 292] on link "Williamson, Emeline" at bounding box center [218, 298] width 81 height 12
click at [215, 349] on link "Wilson, Natalie" at bounding box center [218, 346] width 81 height 12
click at [907, 566] on link "2" at bounding box center [900, 565] width 23 height 23
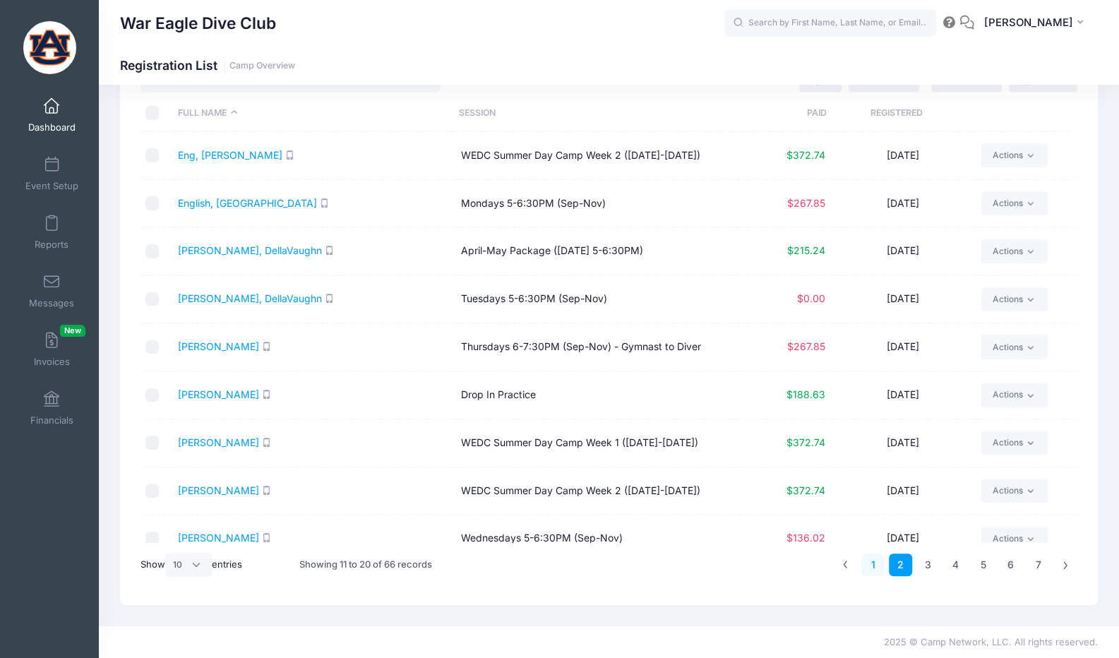
click at [872, 567] on link "1" at bounding box center [873, 565] width 23 height 23
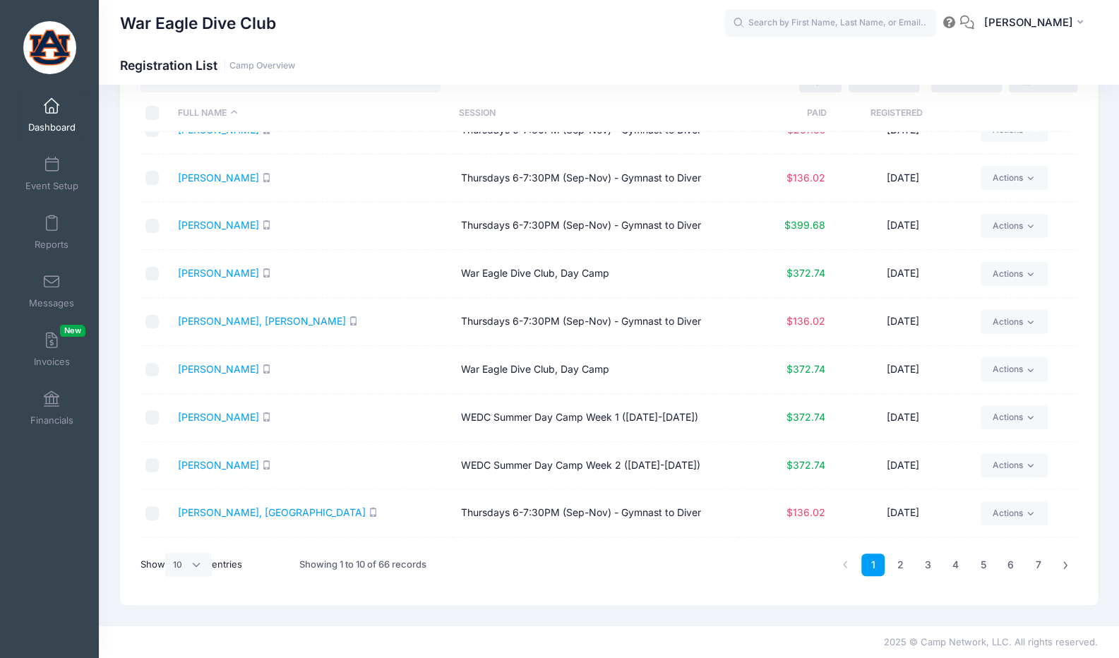
scroll to position [65, 0]
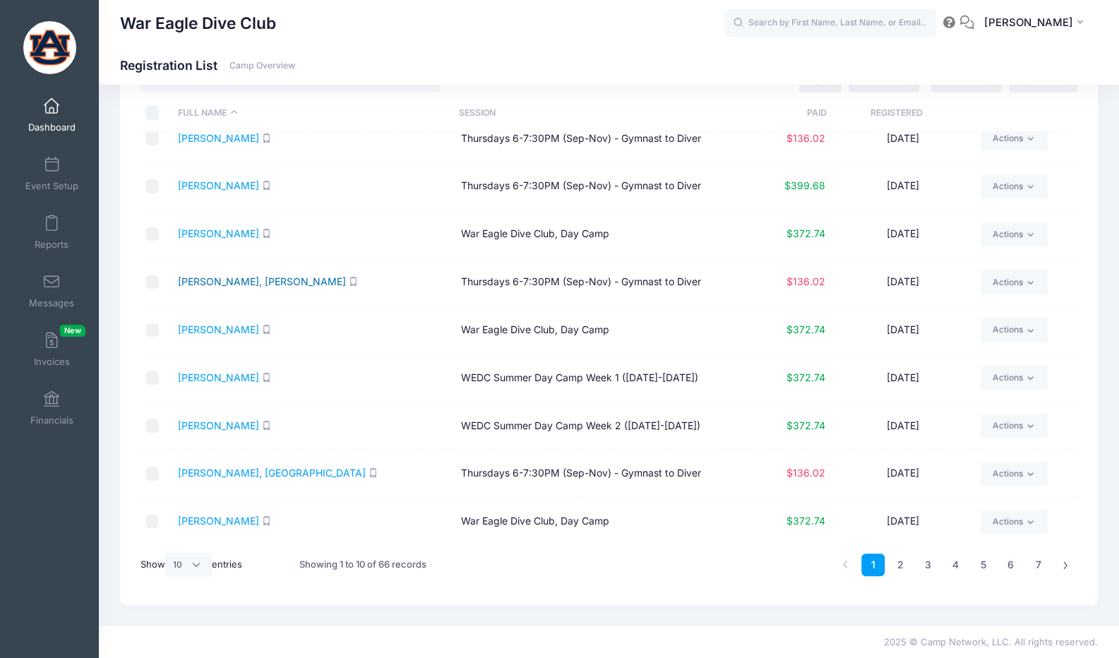
click at [222, 285] on link "[PERSON_NAME], [PERSON_NAME]" at bounding box center [262, 281] width 168 height 12
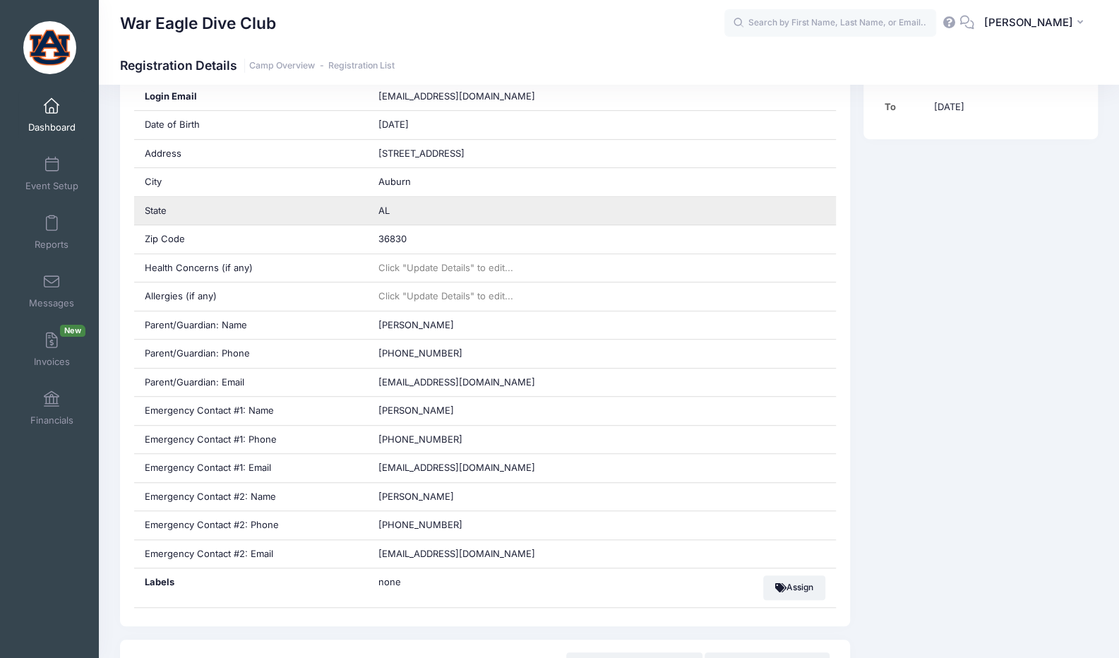
scroll to position [424, 0]
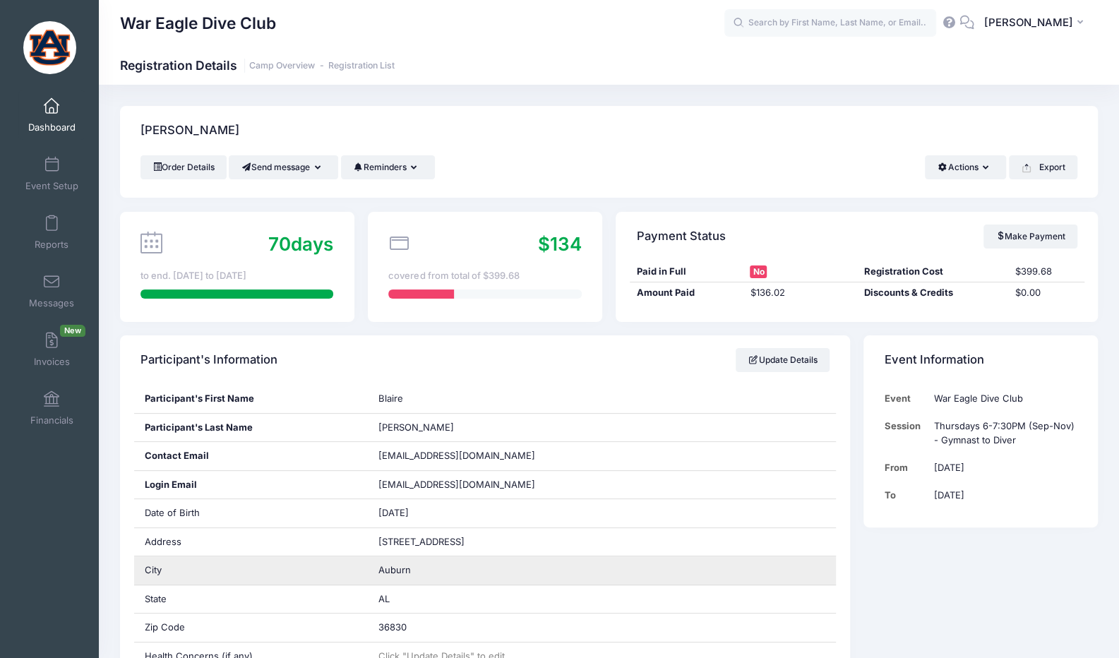
scroll to position [282, 0]
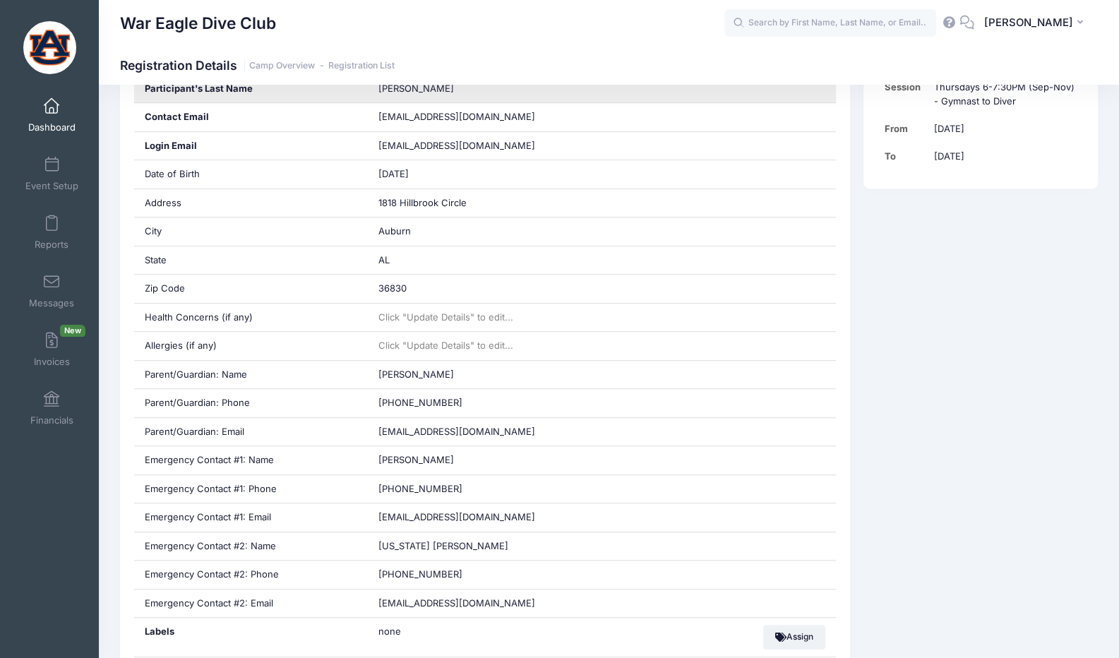
scroll to position [353, 0]
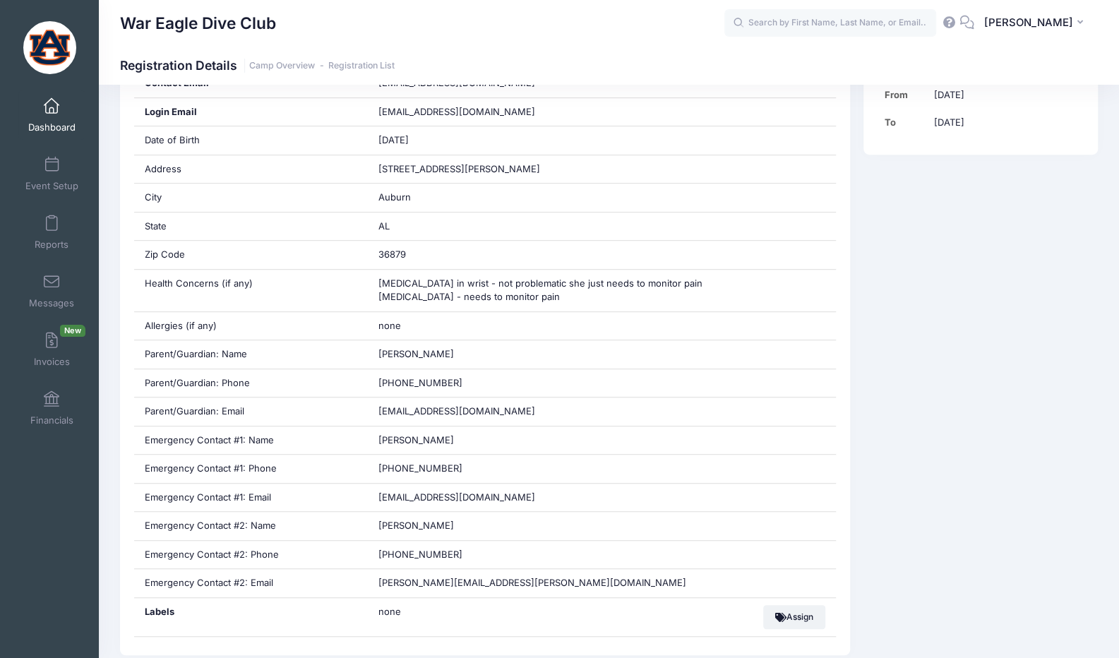
scroll to position [424, 0]
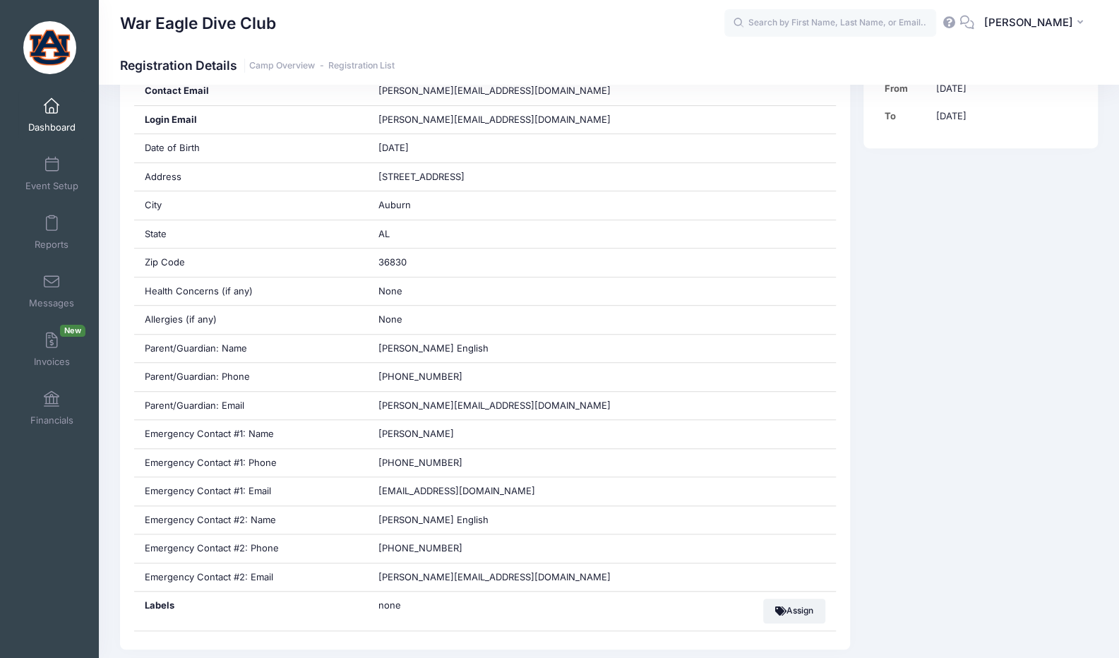
scroll to position [494, 0]
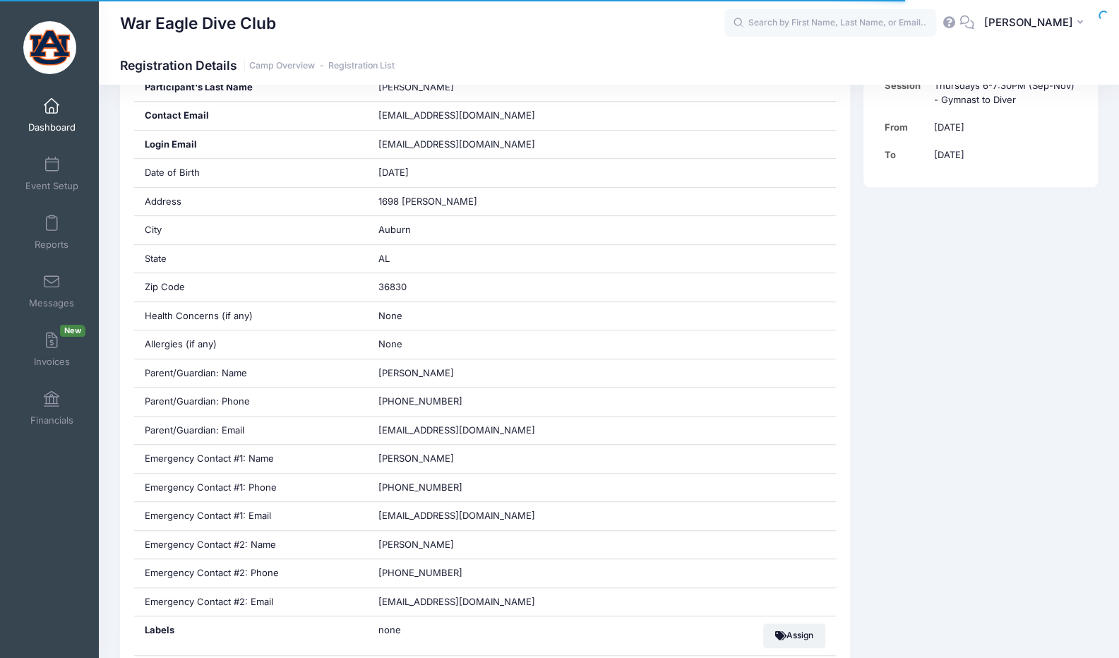
scroll to position [353, 0]
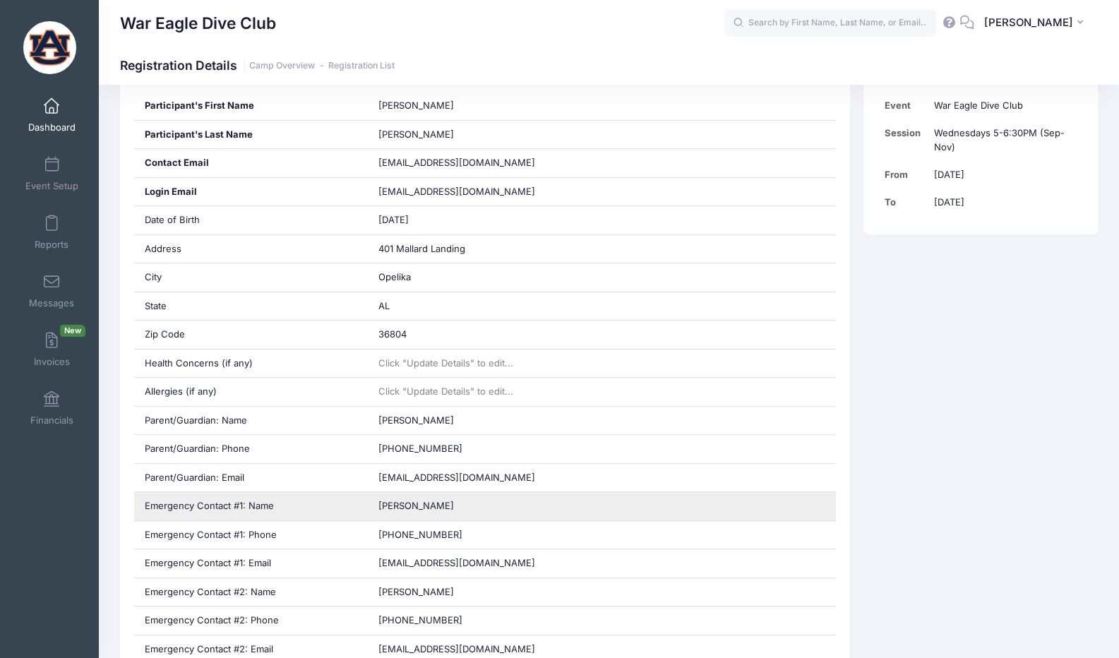
scroll to position [424, 0]
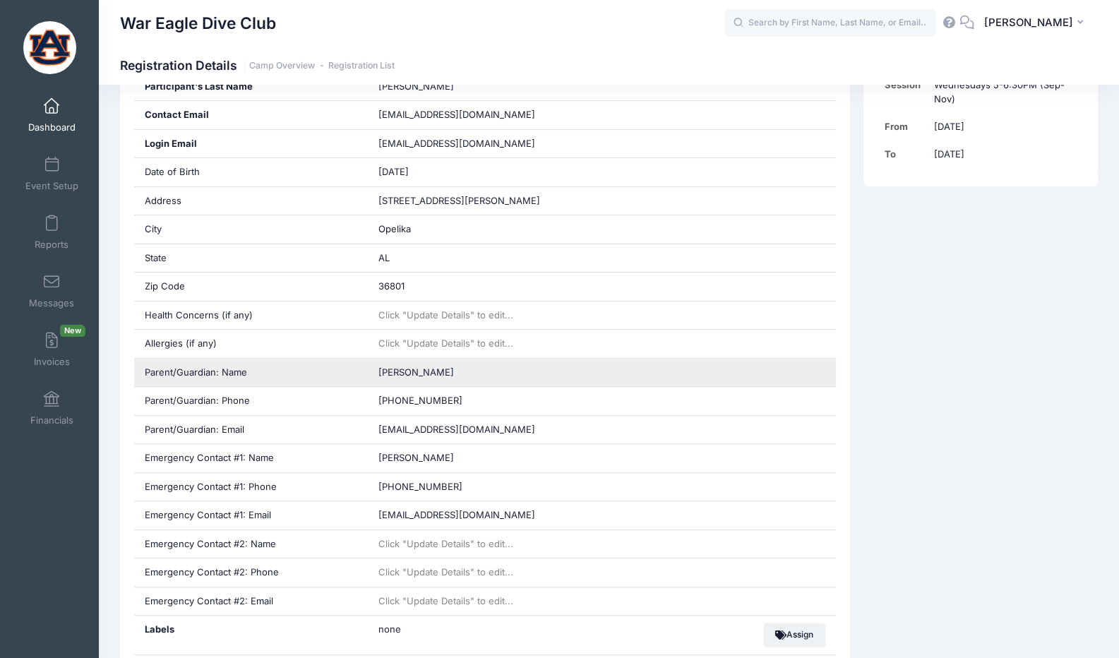
scroll to position [424, 0]
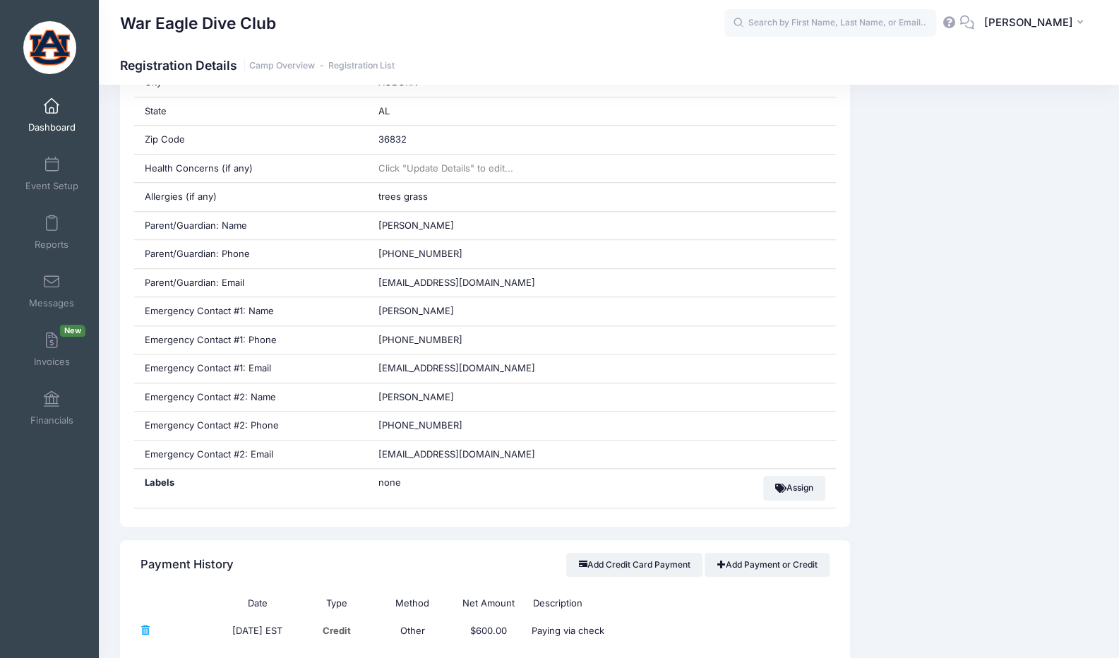
scroll to position [494, 0]
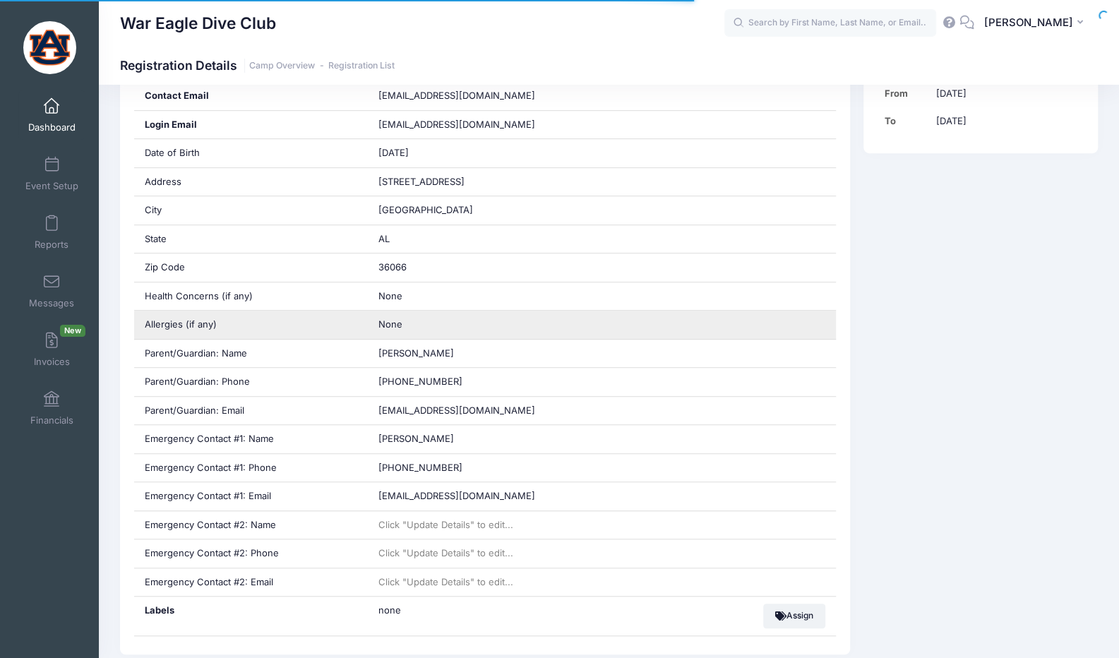
scroll to position [424, 0]
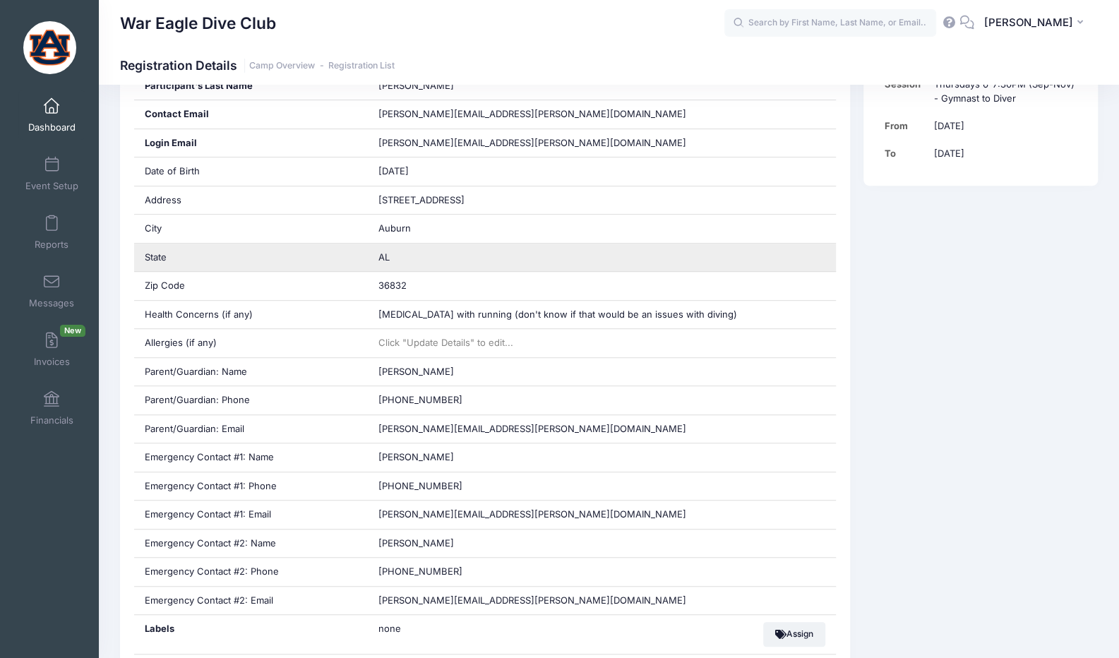
scroll to position [424, 0]
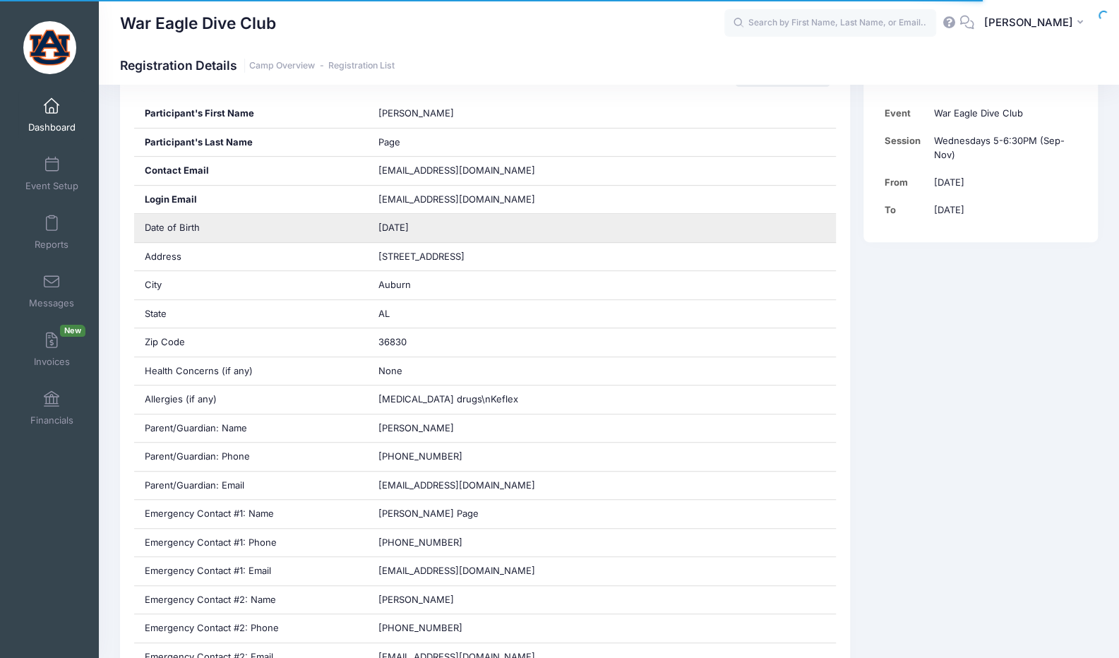
scroll to position [424, 0]
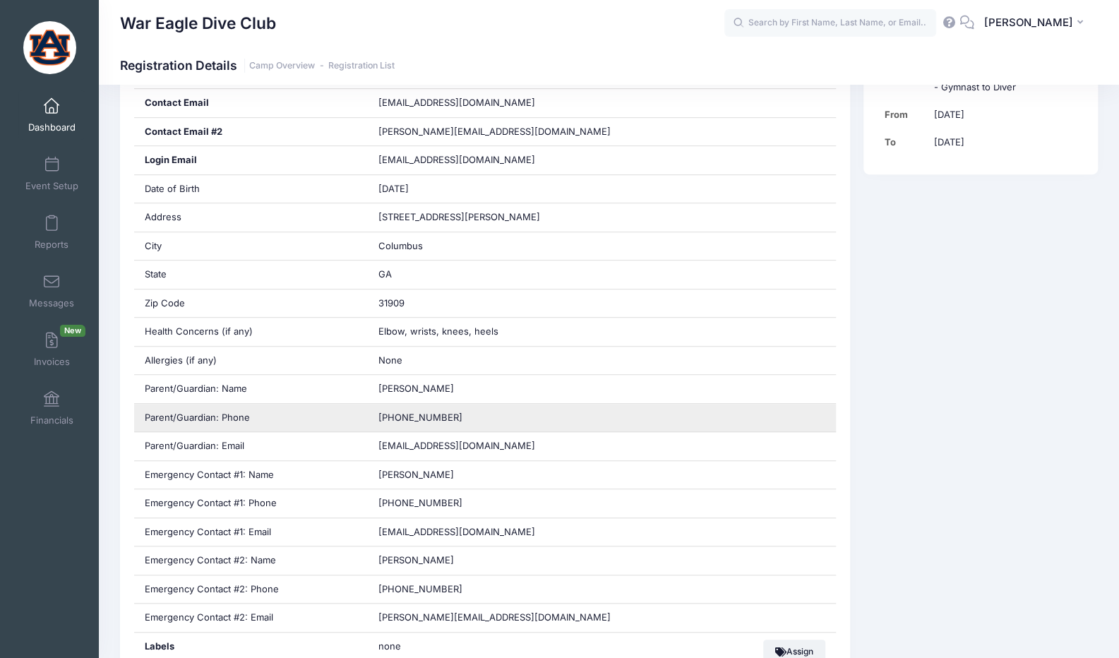
scroll to position [424, 0]
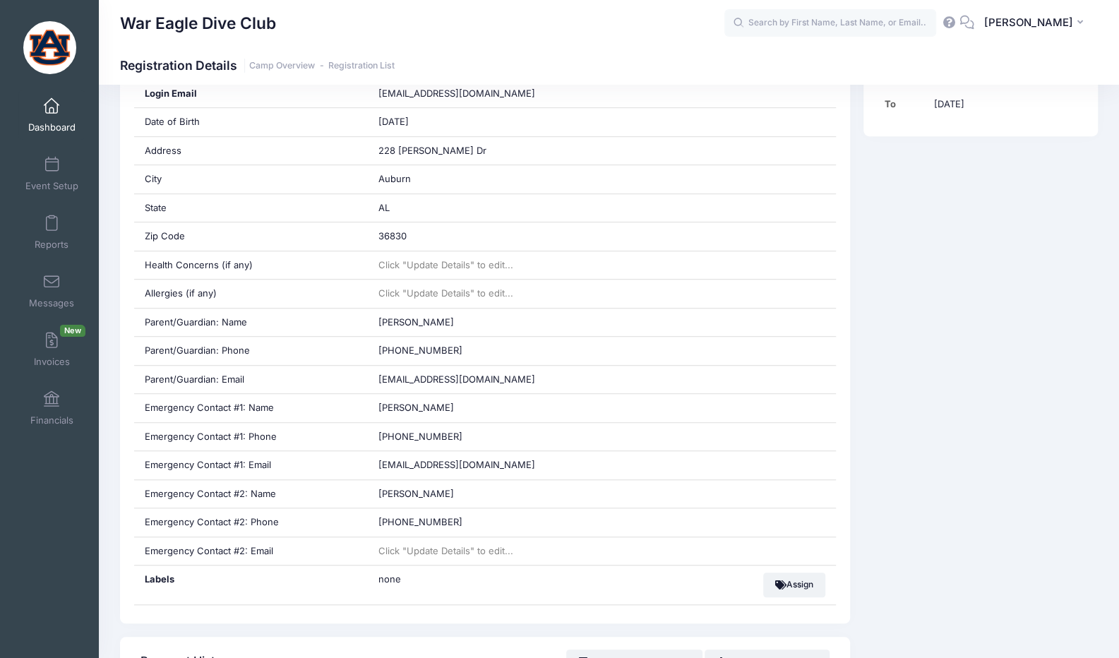
scroll to position [424, 0]
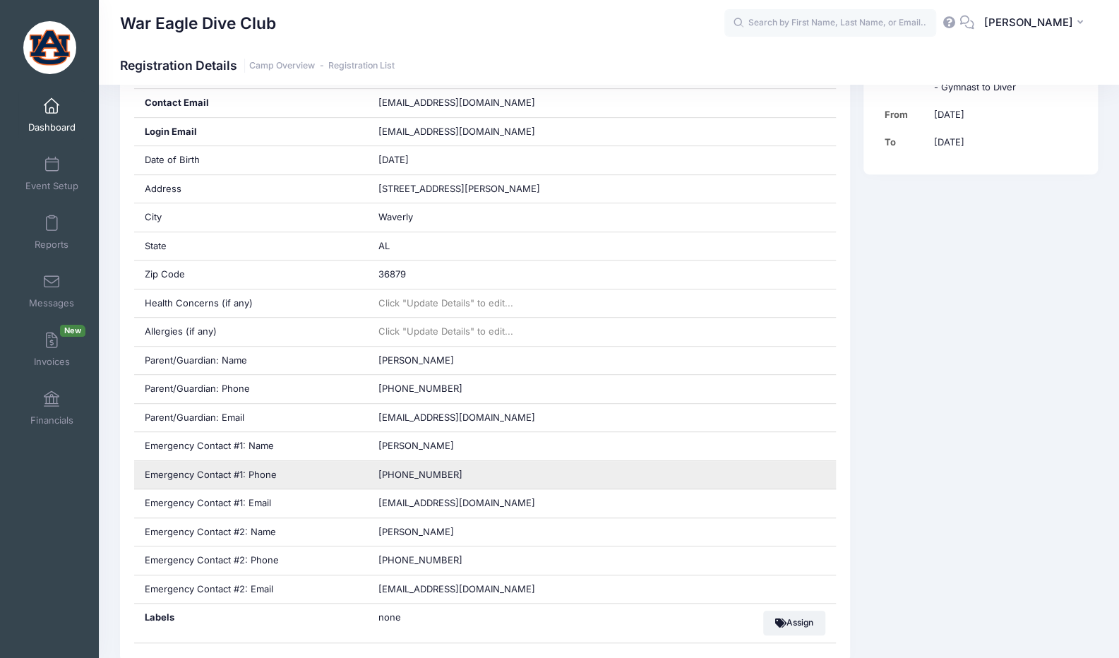
scroll to position [494, 0]
